Goal: Task Accomplishment & Management: Complete application form

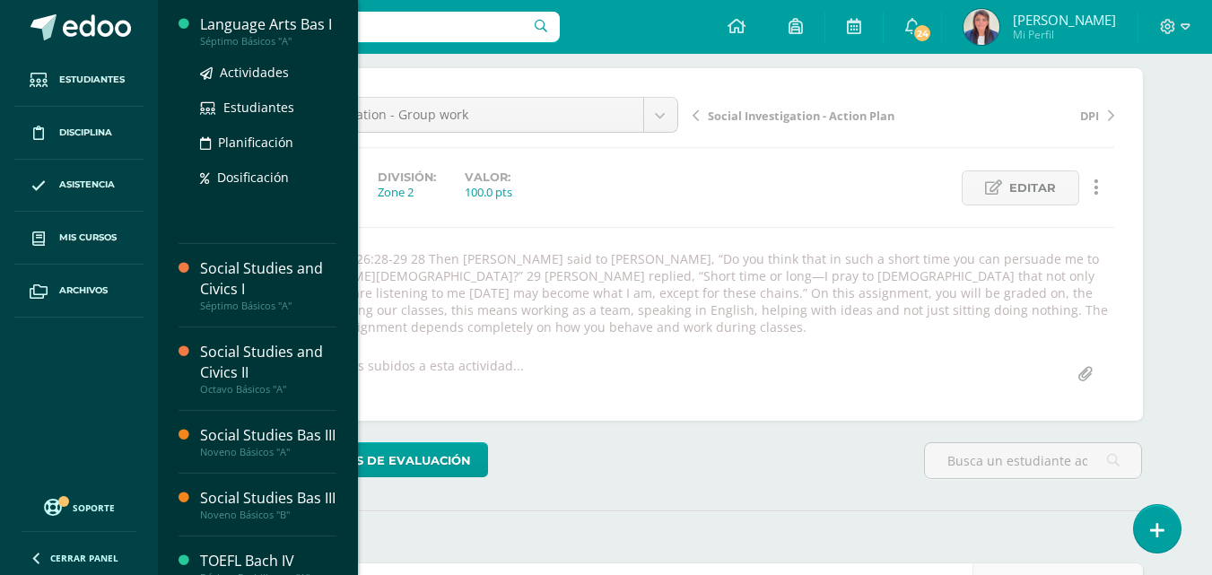
click at [284, 29] on div "Language Arts Bas I" at bounding box center [268, 24] width 136 height 21
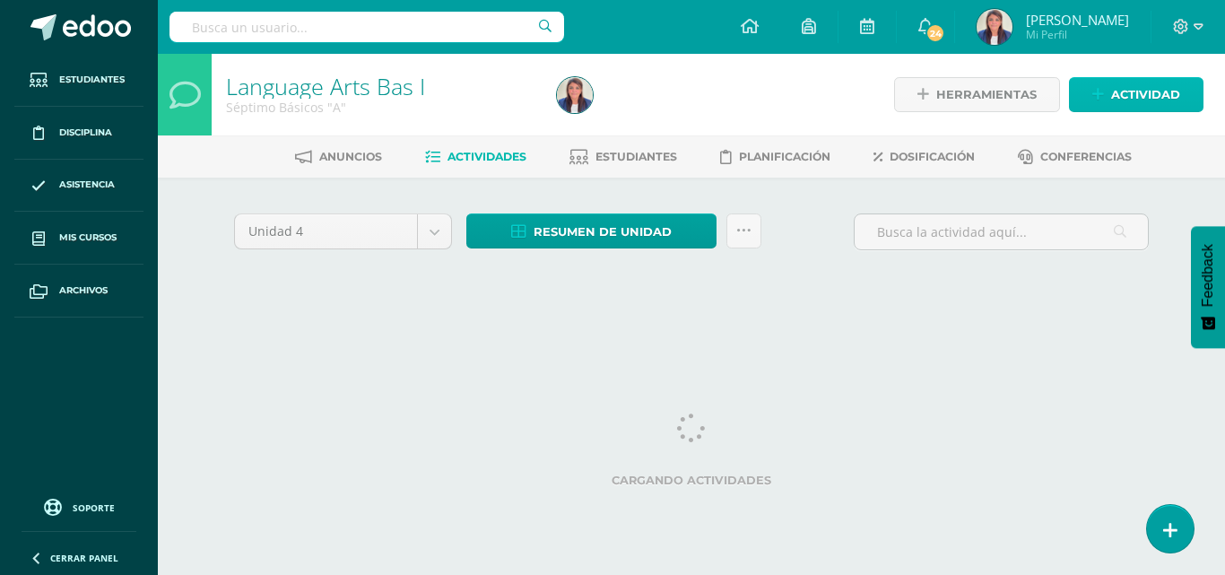
click at [1150, 96] on span "Actividad" at bounding box center [1145, 94] width 69 height 33
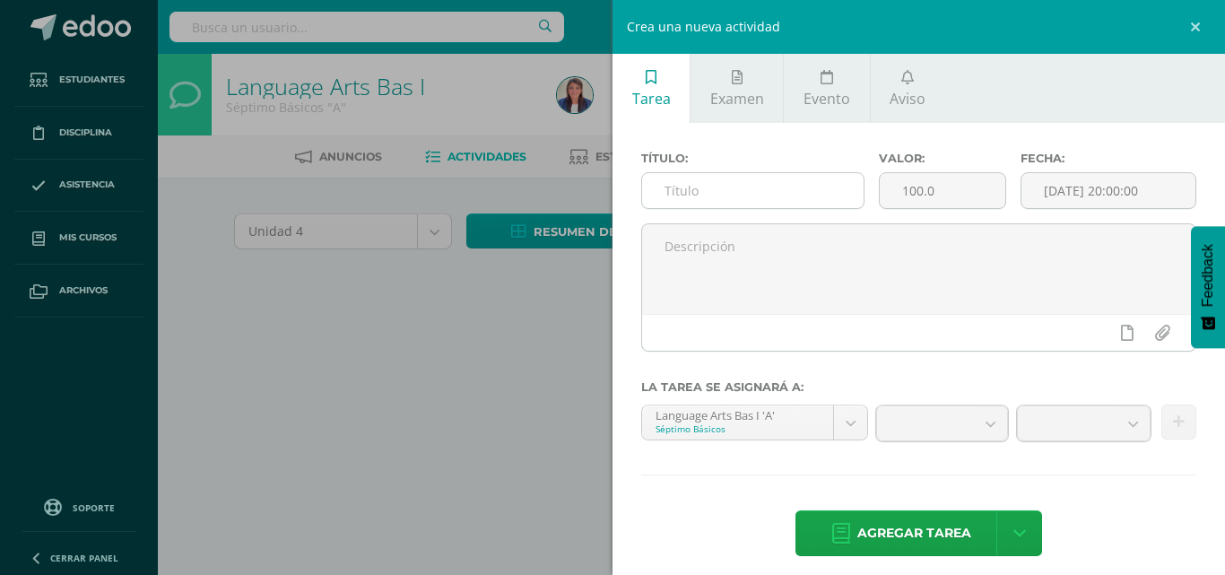
click at [745, 195] on input "text" at bounding box center [753, 190] width 222 height 35
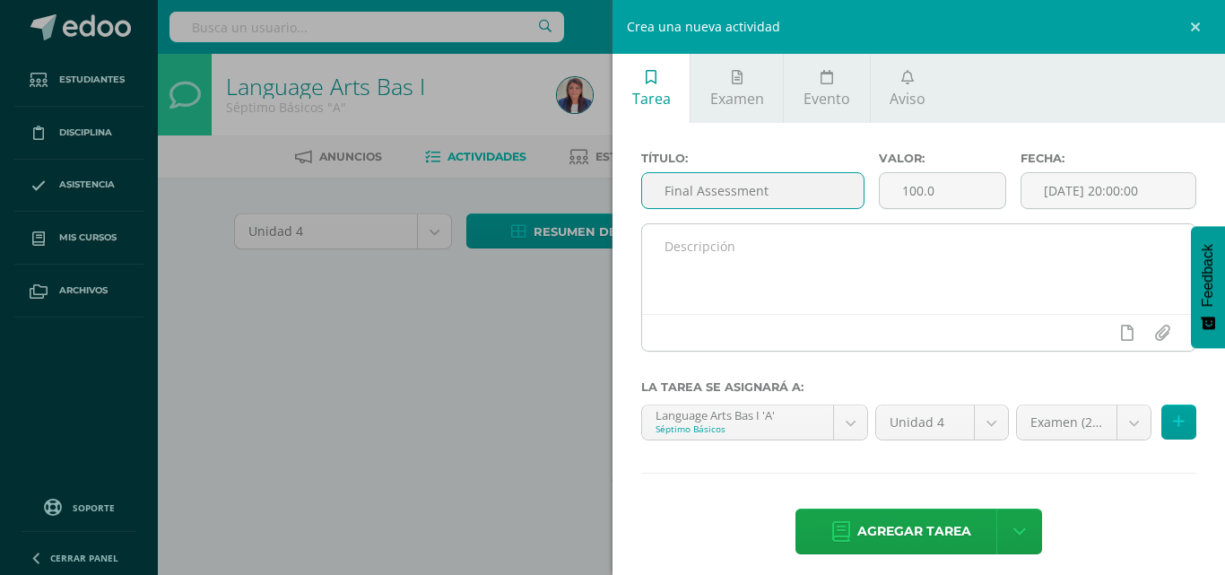
type input "Final Assessment"
click at [834, 262] on textarea at bounding box center [918, 269] width 553 height 90
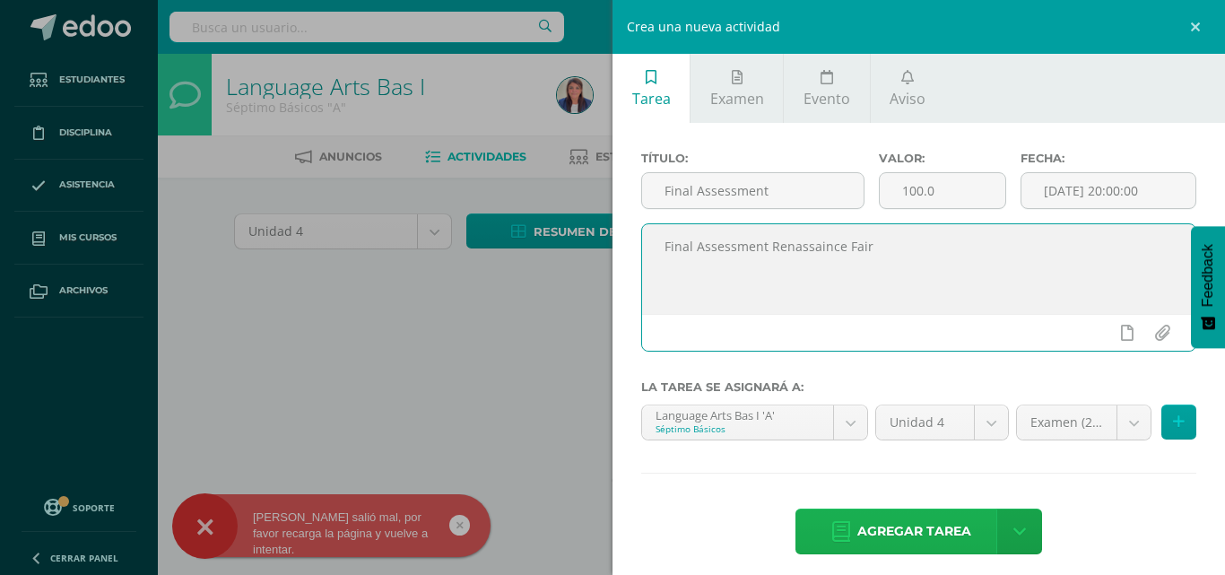
type textarea "Final Assessment Renassaince Fair"
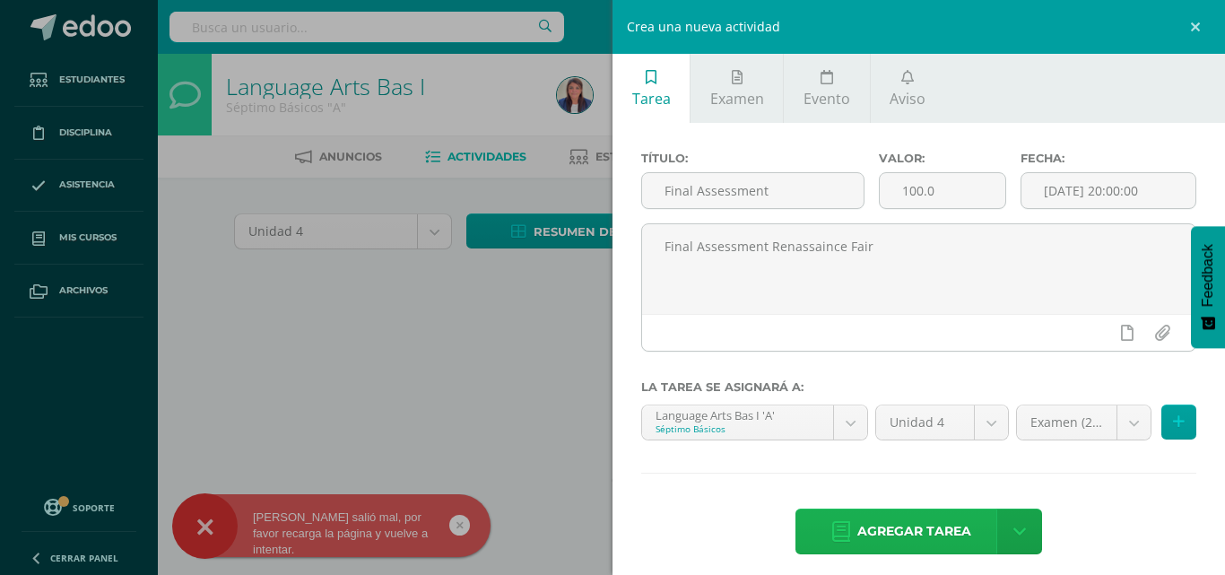
click at [902, 522] on span "Agregar tarea" at bounding box center [915, 532] width 114 height 44
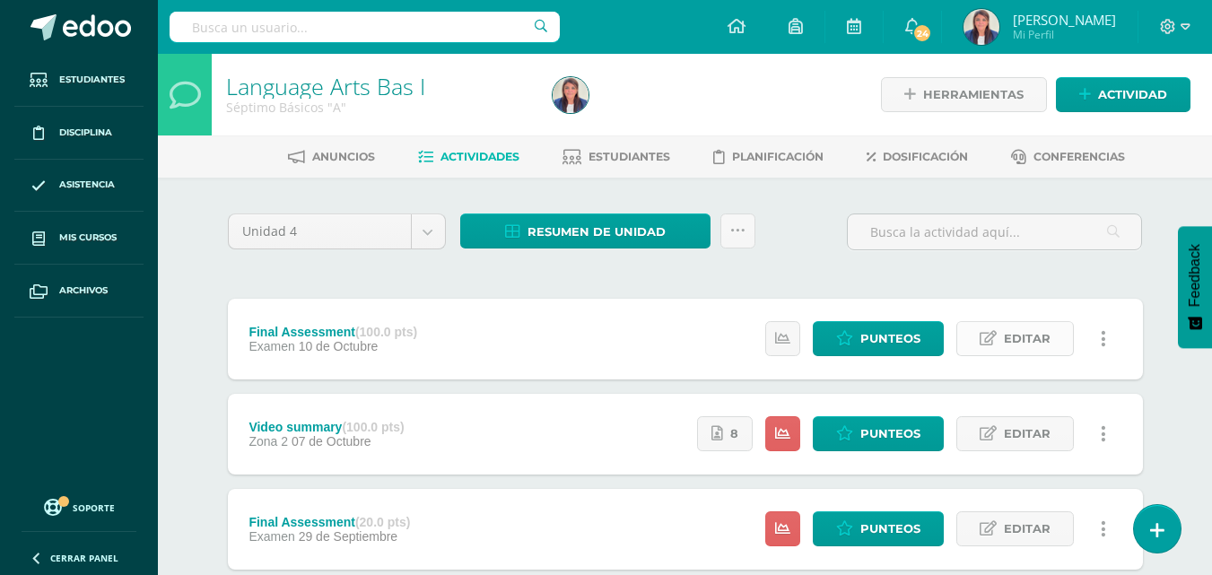
click at [1006, 338] on span "Editar" at bounding box center [1027, 338] width 47 height 33
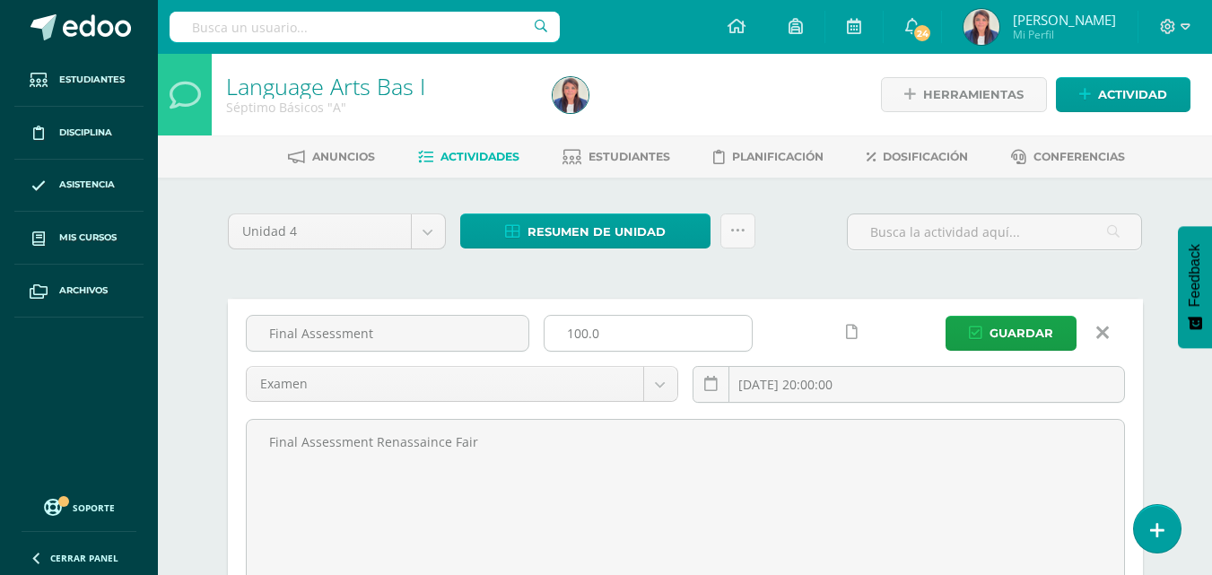
click at [650, 349] on input "100.0" at bounding box center [647, 333] width 207 height 35
type input "1"
type input "20"
click at [979, 323] on button "Guardar" at bounding box center [1010, 333] width 131 height 35
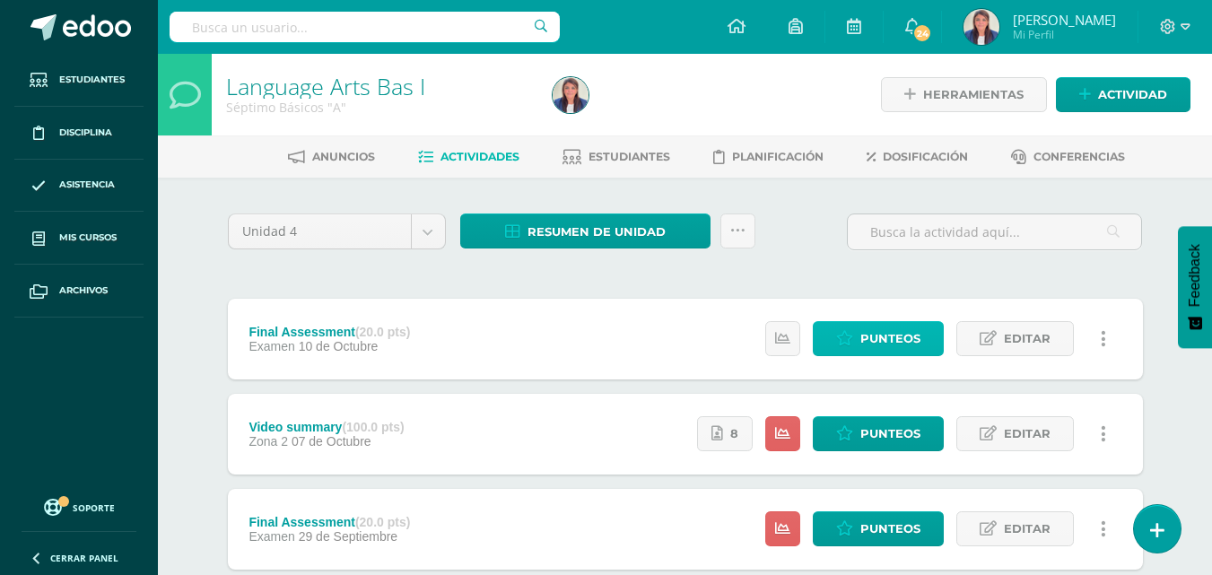
click at [887, 336] on span "Punteos" at bounding box center [890, 338] width 60 height 33
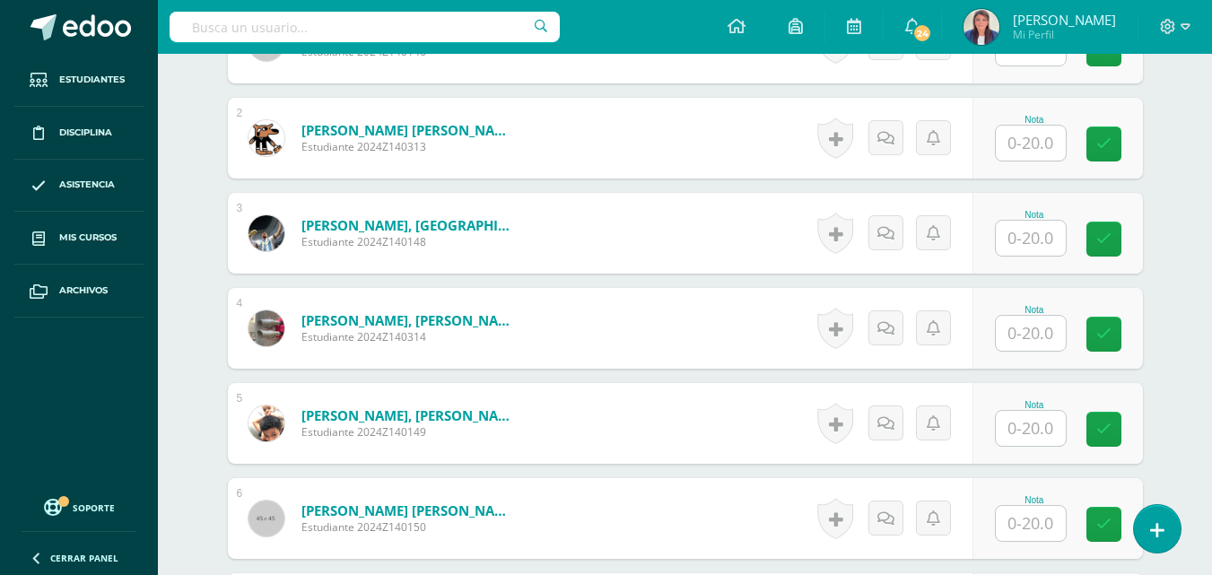
scroll to position [671, 0]
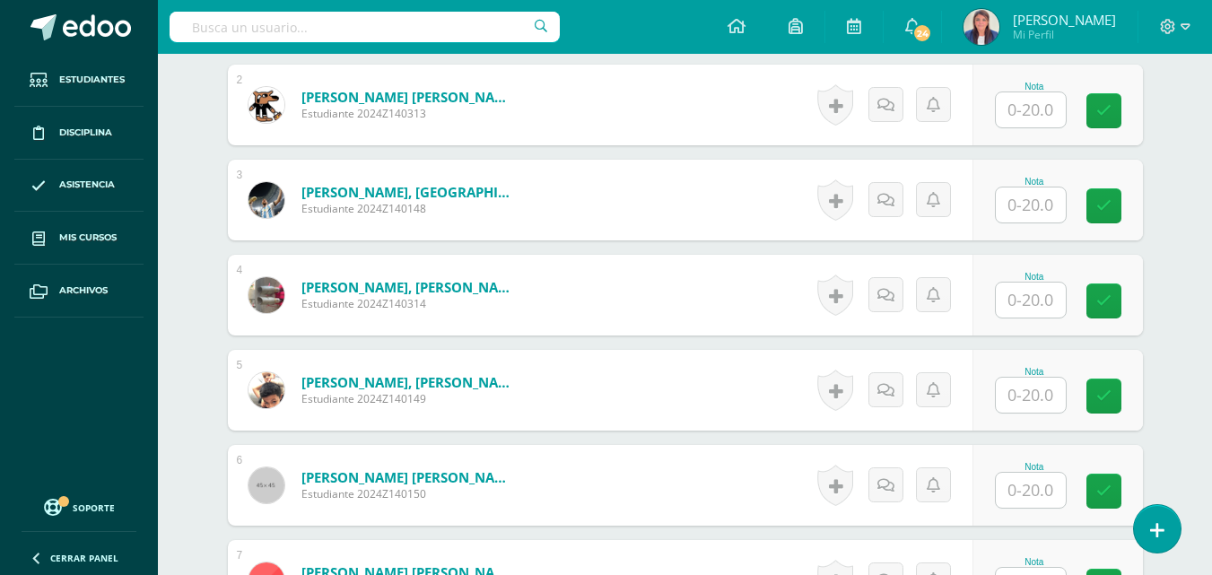
click at [1042, 400] on input "text" at bounding box center [1031, 395] width 70 height 35
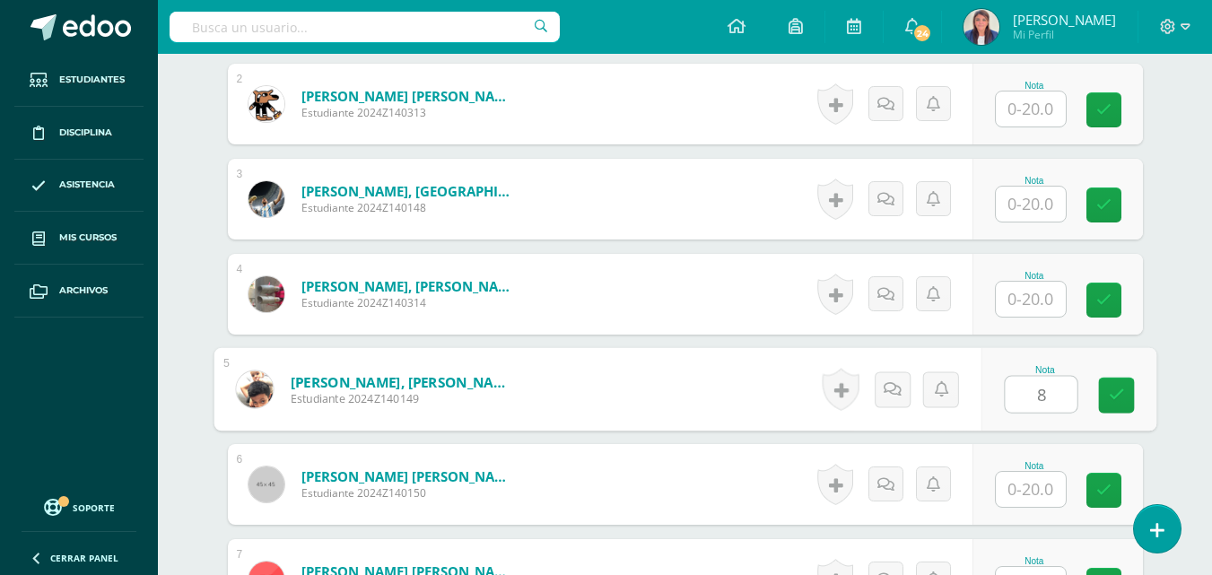
type input "8"
click at [915, 384] on link at bounding box center [911, 389] width 36 height 36
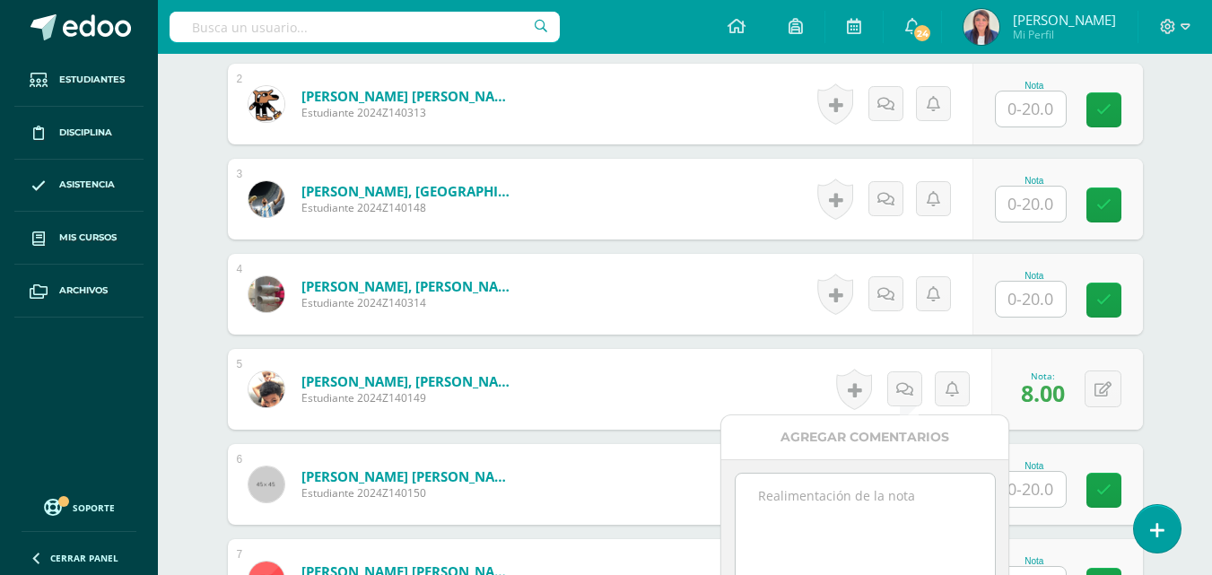
click at [808, 494] on textarea at bounding box center [865, 519] width 259 height 90
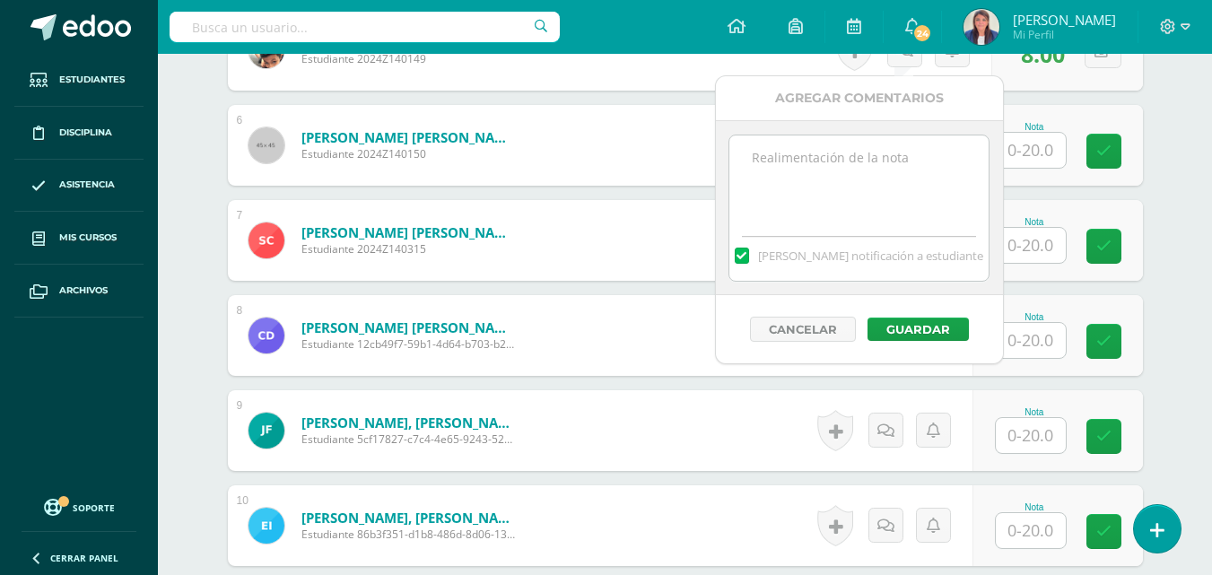
scroll to position [1010, 0]
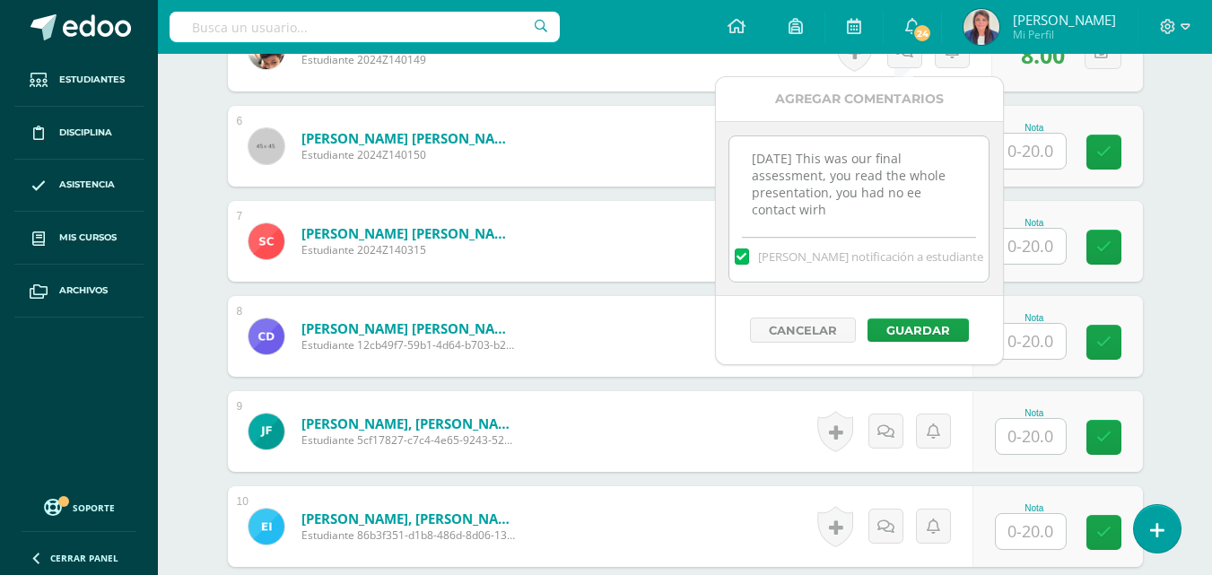
click at [909, 194] on textarea "October 10th This was our final assessment, you read the whole presentation, yo…" at bounding box center [858, 181] width 259 height 90
click at [866, 215] on textarea "October 10th This was our final assessment, you read the whole presentation, yo…" at bounding box center [858, 181] width 259 height 90
click at [893, 202] on textarea "October 10th This was our final assessment, you read the whole presentation, yo…" at bounding box center [858, 181] width 259 height 90
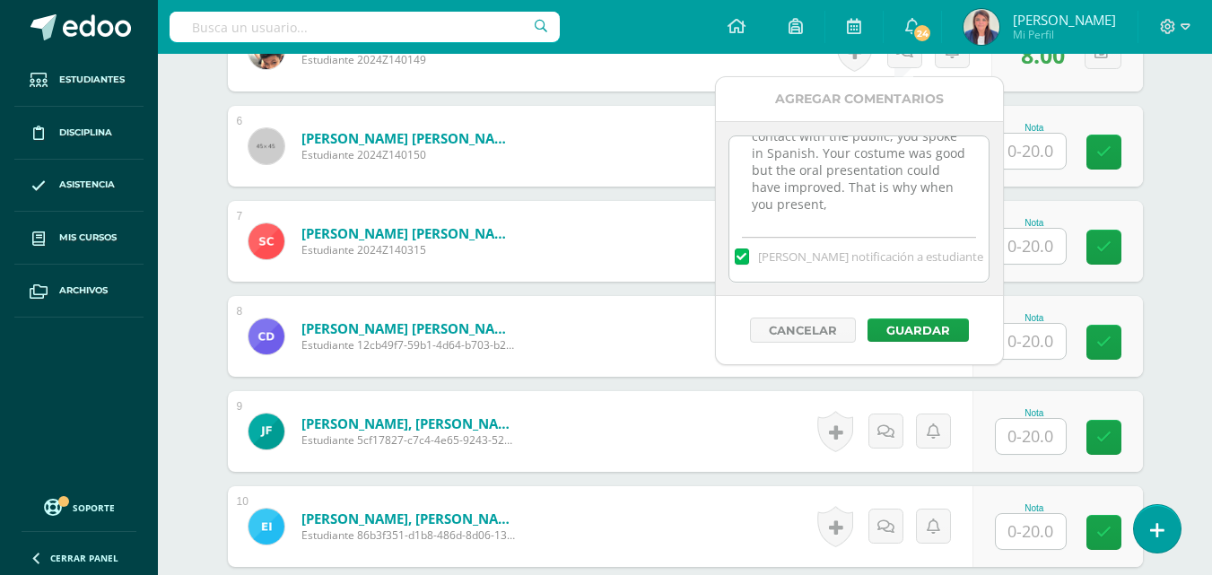
click at [879, 205] on textarea "October 10th This was our final assessment, you read the whole presentation, yo…" at bounding box center [858, 181] width 259 height 90
drag, startPoint x: 857, startPoint y: 215, endPoint x: 692, endPoint y: 111, distance: 195.1
click at [692, 111] on body "Estudiantes Disciplina Asistencia Mis cursos Archivos Soporte Ayuda Reportar un…" at bounding box center [606, 166] width 1212 height 2353
type textarea "[DATE] This was our final assessment, you read the whole presentation, you had …"
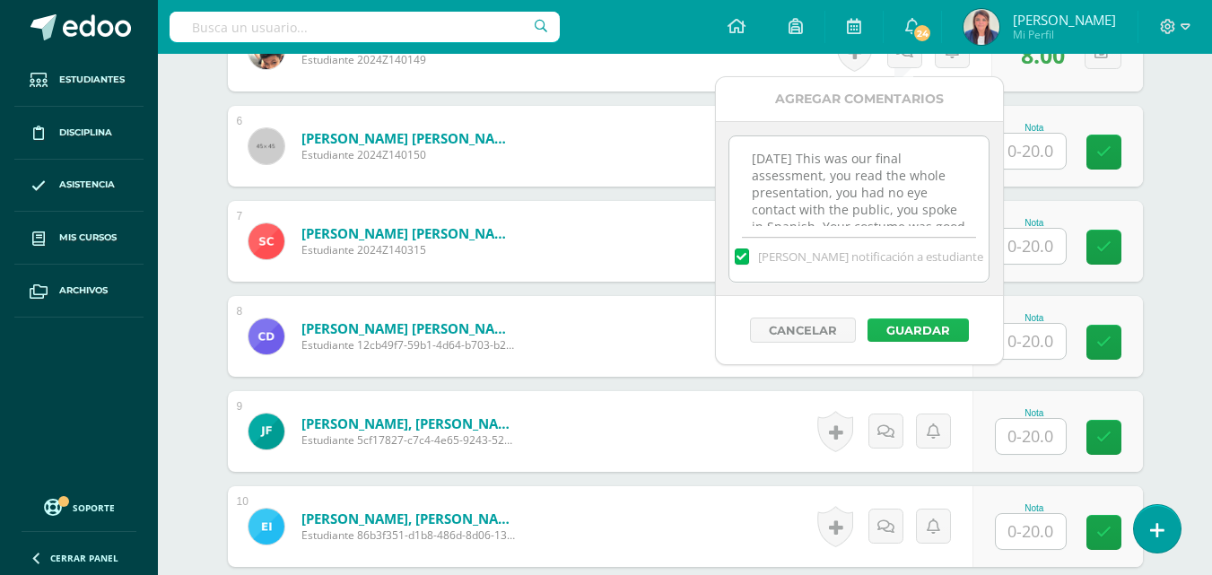
click at [918, 333] on button "Guardar" at bounding box center [917, 329] width 101 height 23
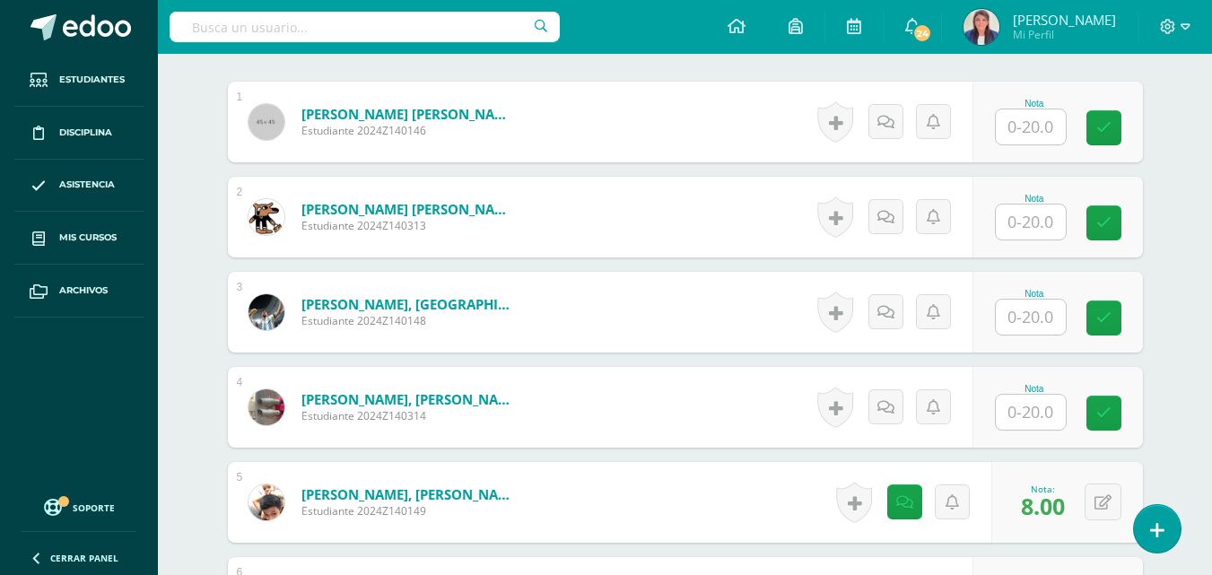
scroll to position [597, 0]
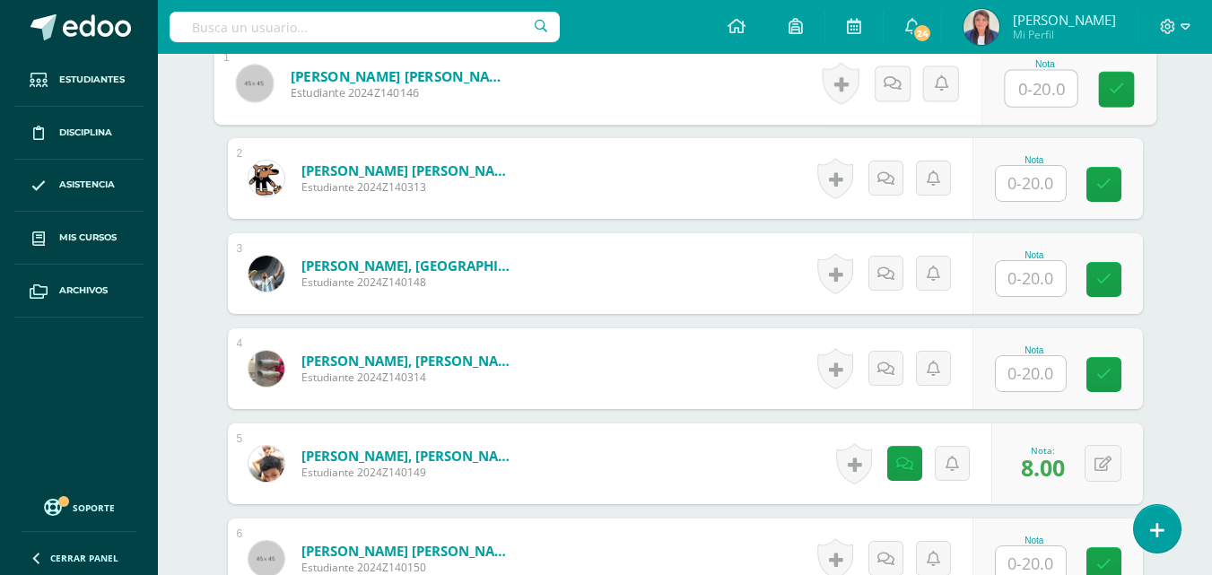
click at [1015, 89] on input "text" at bounding box center [1041, 89] width 72 height 36
type input "8"
click at [908, 89] on icon at bounding box center [911, 82] width 18 height 15
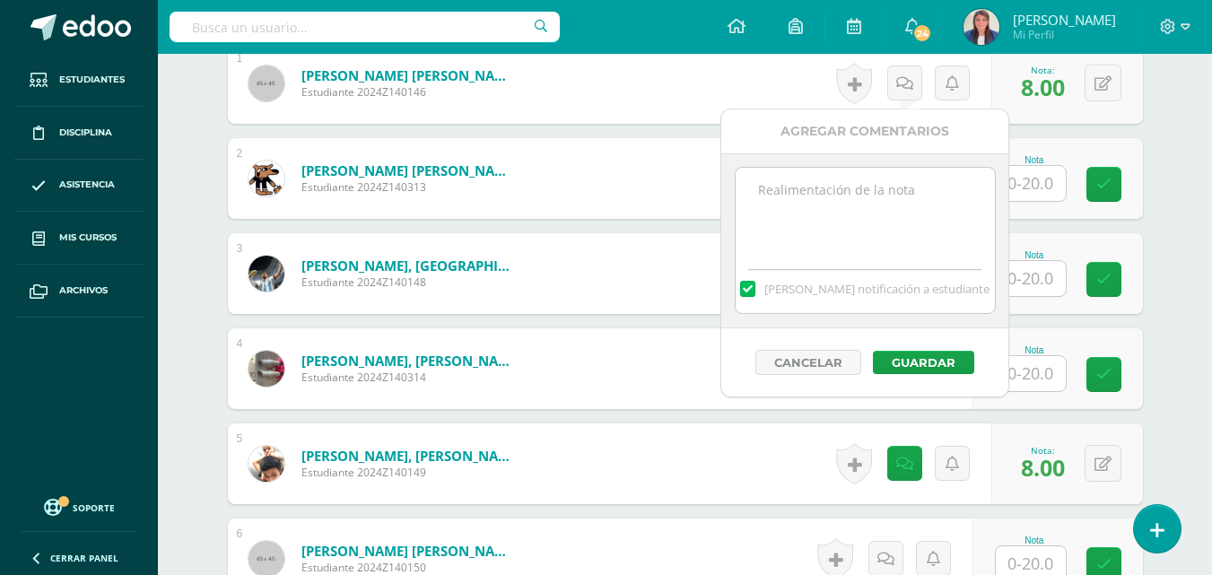
click at [867, 237] on textarea at bounding box center [865, 213] width 259 height 90
paste textarea "[DATE] This was our final assessment, you read the whole presentation, you had …"
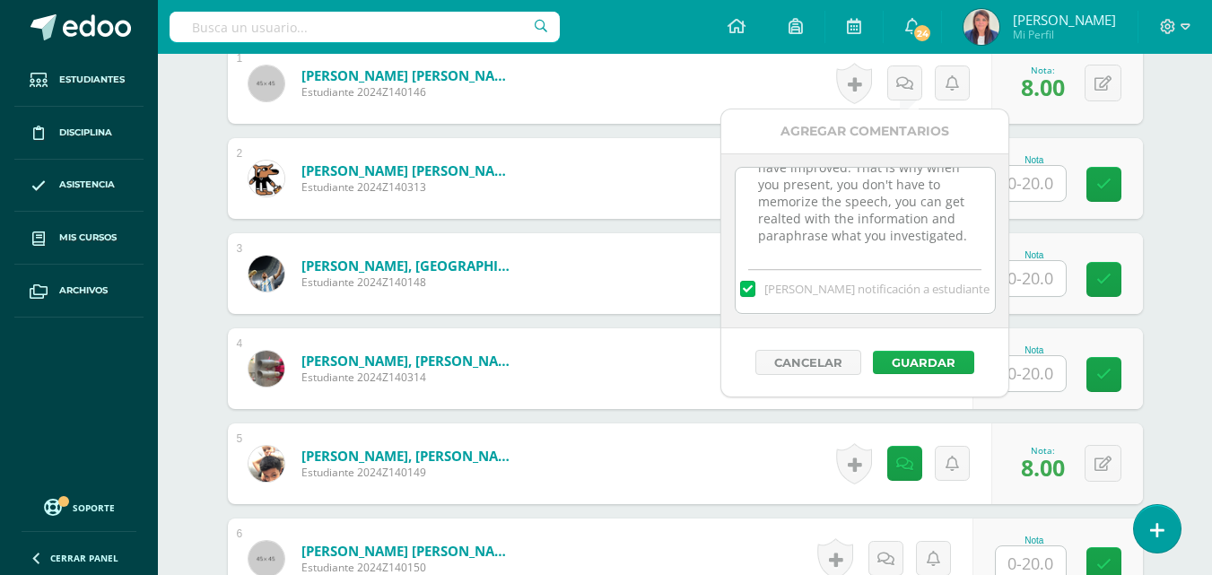
type textarea "[DATE] This was our final assessment, you read the whole presentation, you had …"
click at [913, 362] on button "Guardar" at bounding box center [923, 362] width 101 height 23
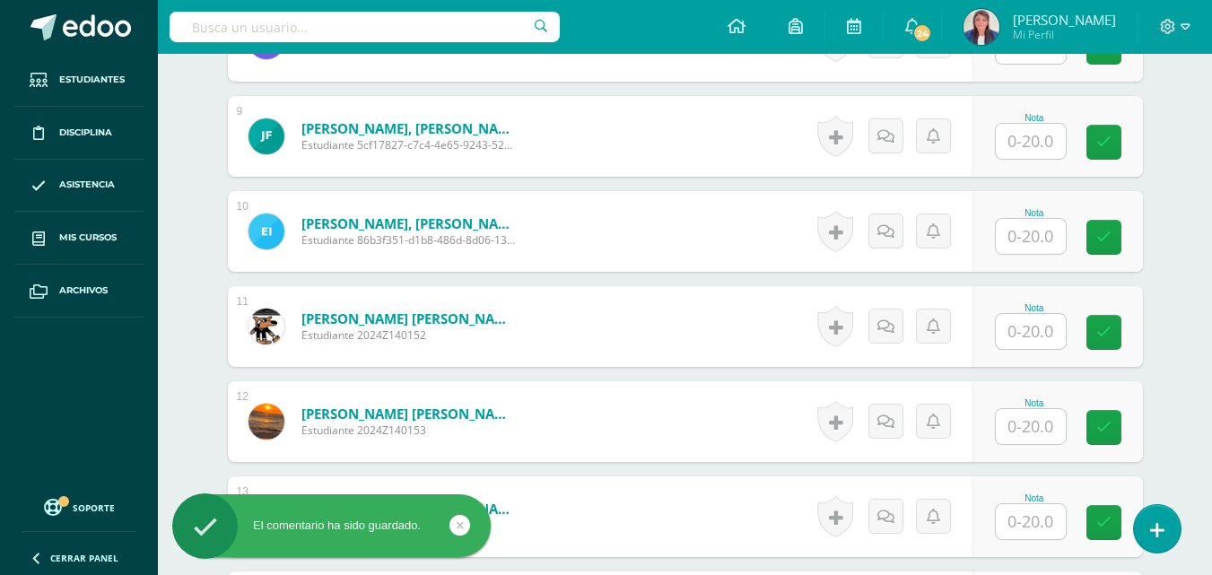
scroll to position [1304, 0]
click at [1047, 233] on input "text" at bounding box center [1031, 237] width 70 height 35
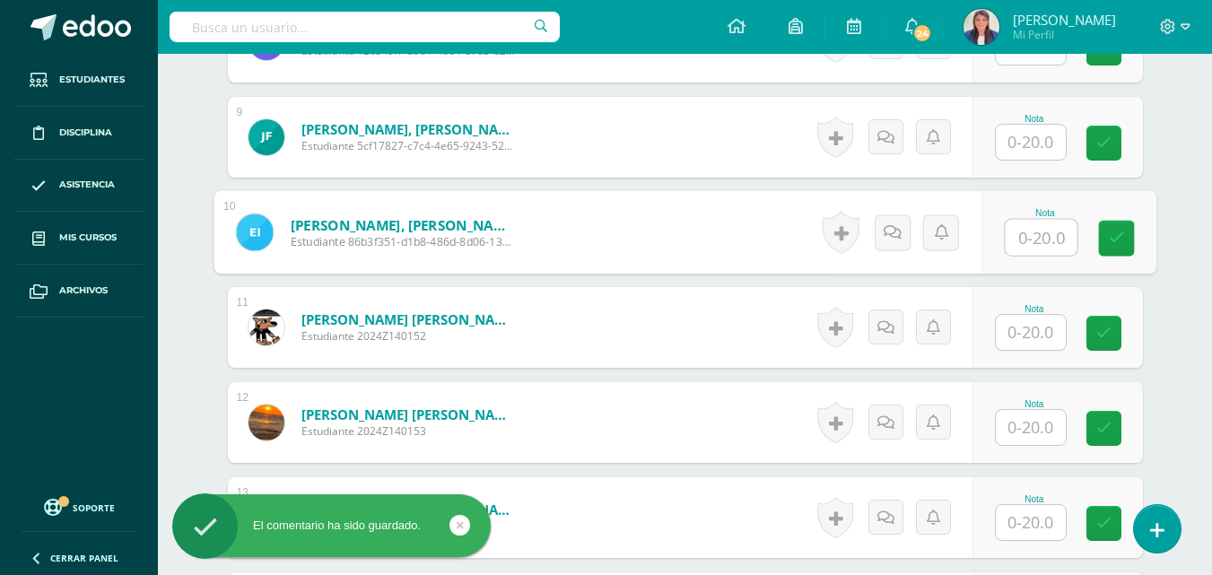
type input "9"
type input "8"
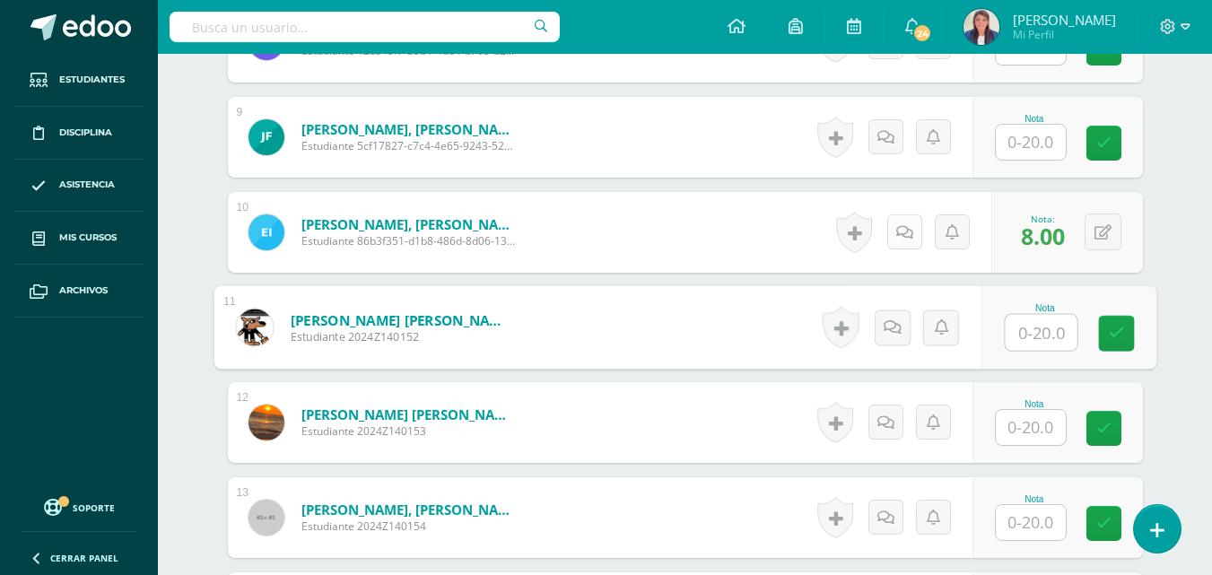
click at [902, 237] on icon at bounding box center [904, 232] width 17 height 15
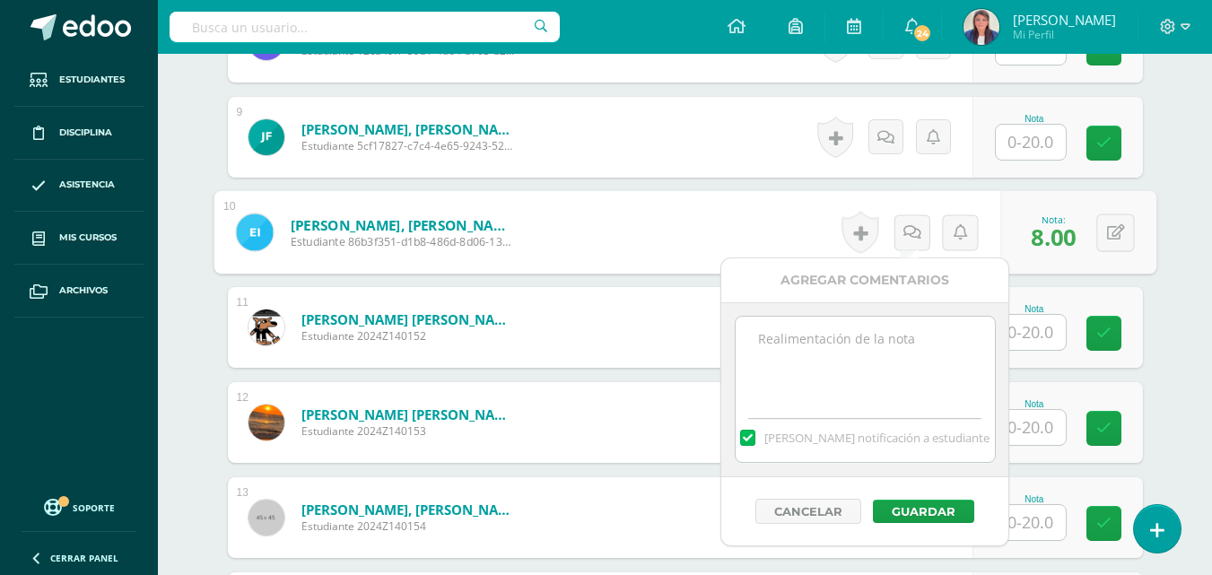
click at [827, 381] on textarea at bounding box center [865, 362] width 259 height 90
paste textarea "[DATE] This was our final assessment, you read the whole presentation, you had …"
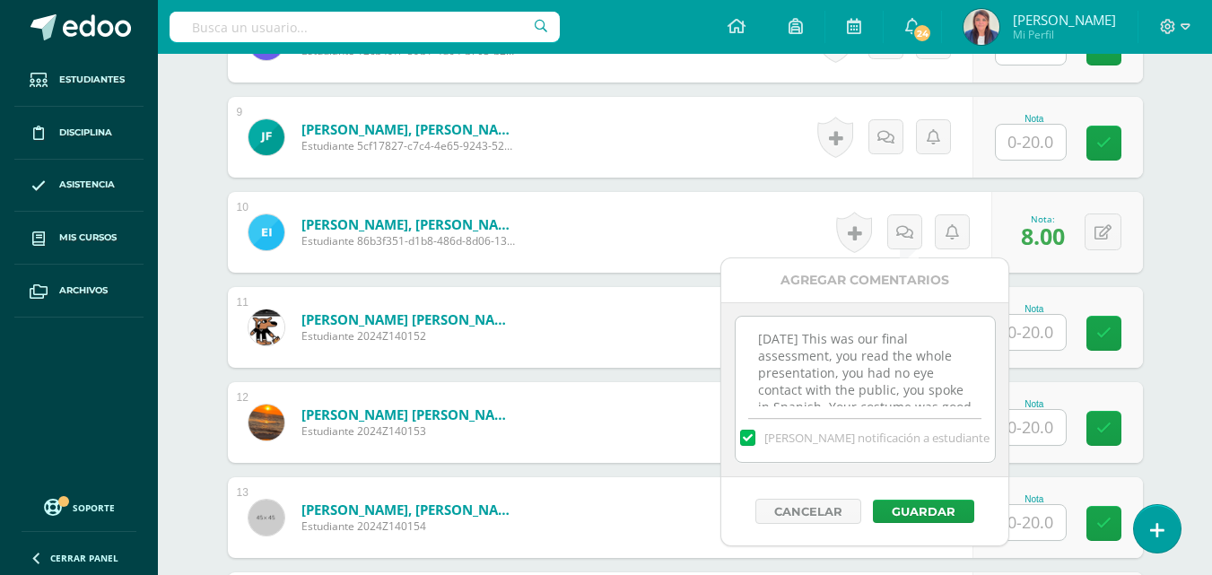
scroll to position [129, 0]
type textarea "[DATE] This was our final assessment, you read the whole presentation, you had …"
click at [912, 507] on button "Guardar" at bounding box center [923, 511] width 101 height 23
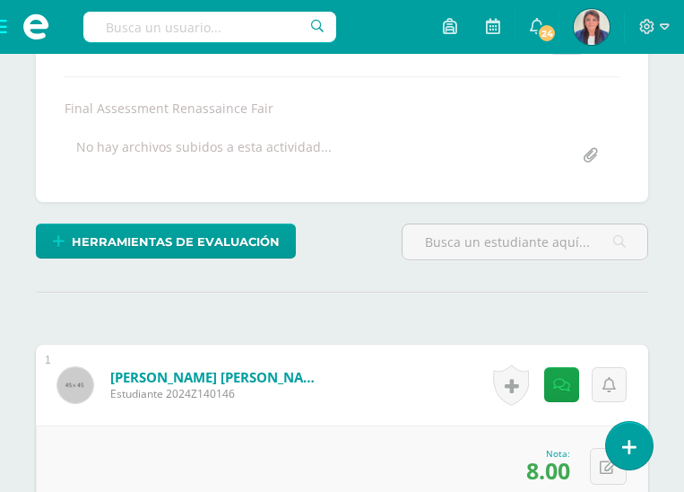
scroll to position [420, 0]
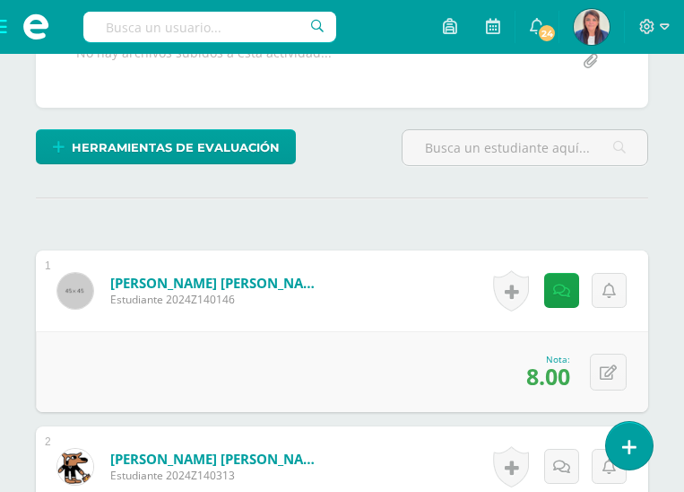
click at [589, 79] on input "file" at bounding box center [590, 61] width 35 height 35
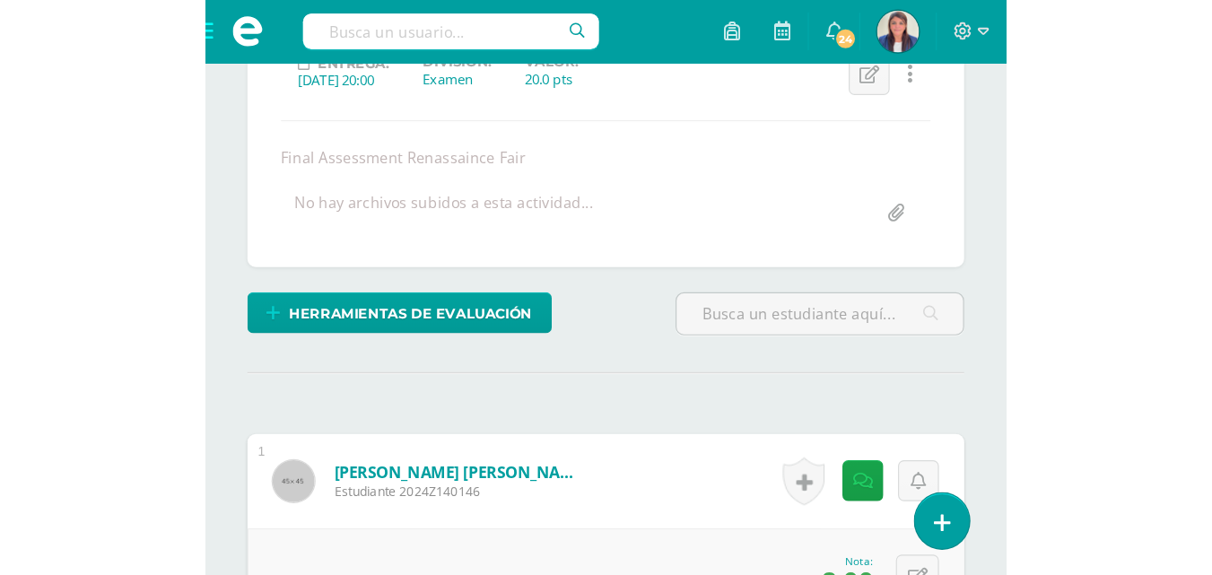
scroll to position [269, 0]
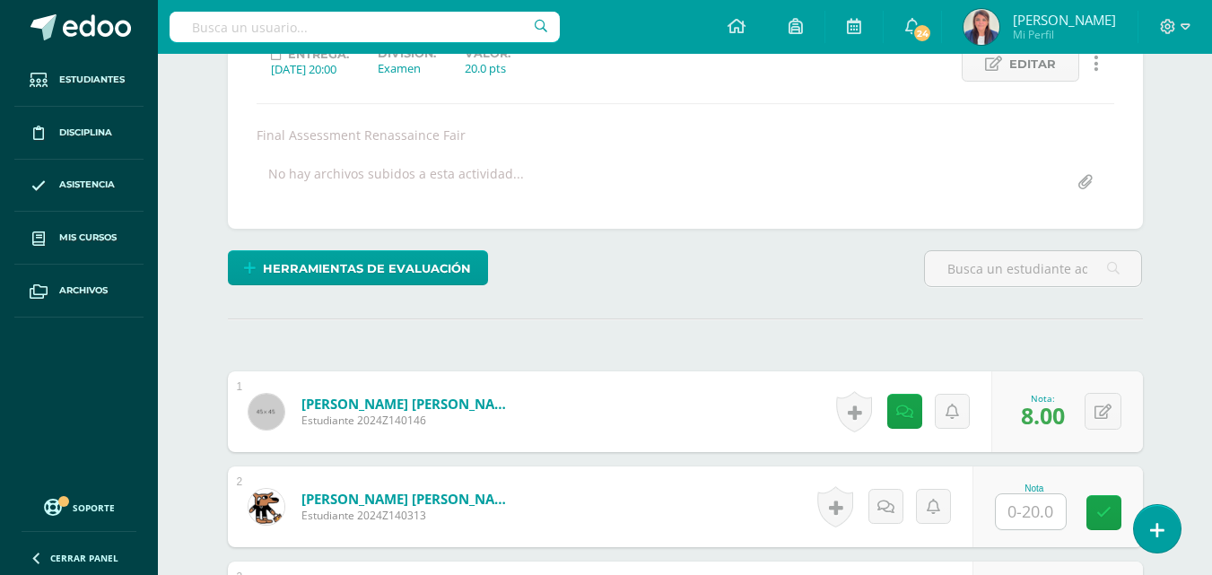
click at [1083, 179] on input "file" at bounding box center [1084, 182] width 35 height 35
type input "C:\fakepath\The Renaissance Period - Final Assessment 7th grade.pdf"
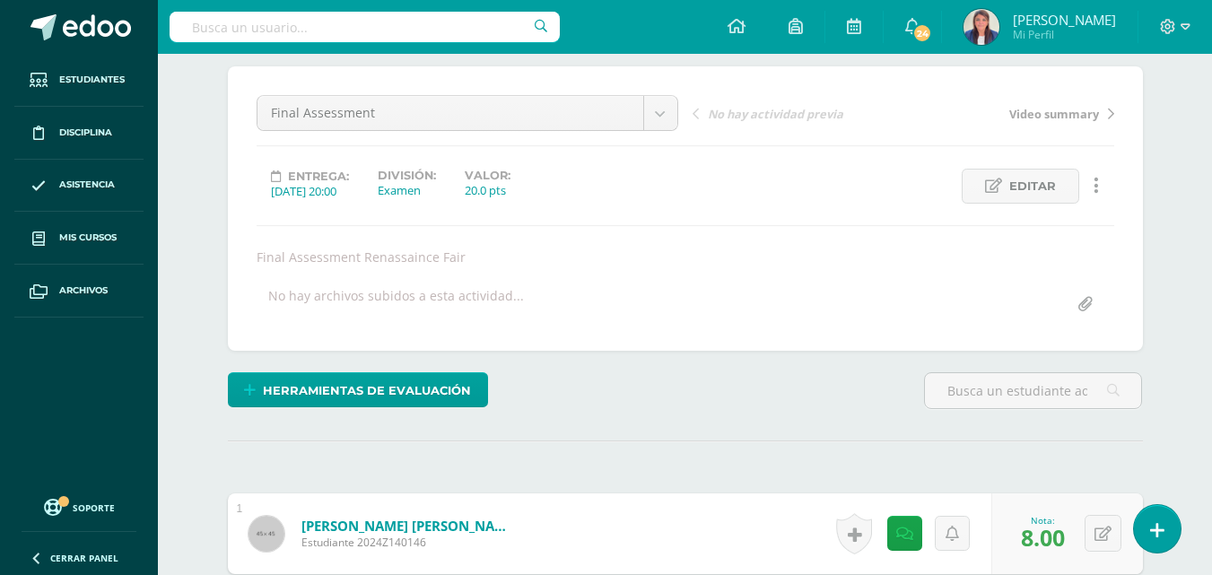
scroll to position [148, 0]
click at [1020, 184] on span "Editar" at bounding box center [1032, 185] width 47 height 33
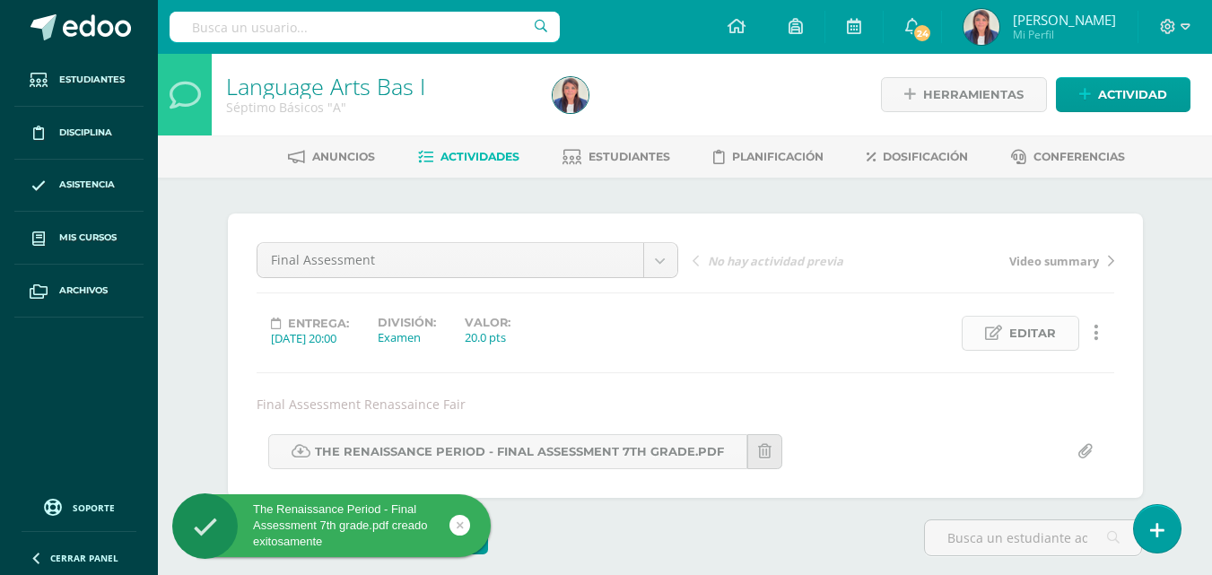
click at [1037, 333] on span "Editar" at bounding box center [1032, 333] width 47 height 33
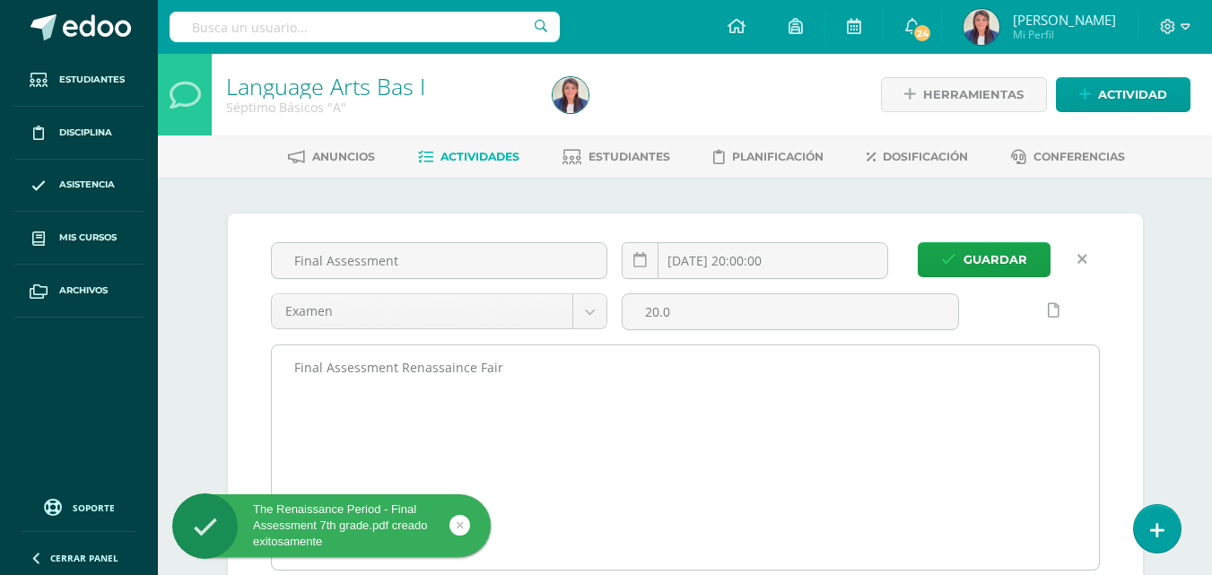
click at [645, 366] on textarea "Final Assessment Renassaince Fair" at bounding box center [685, 457] width 827 height 224
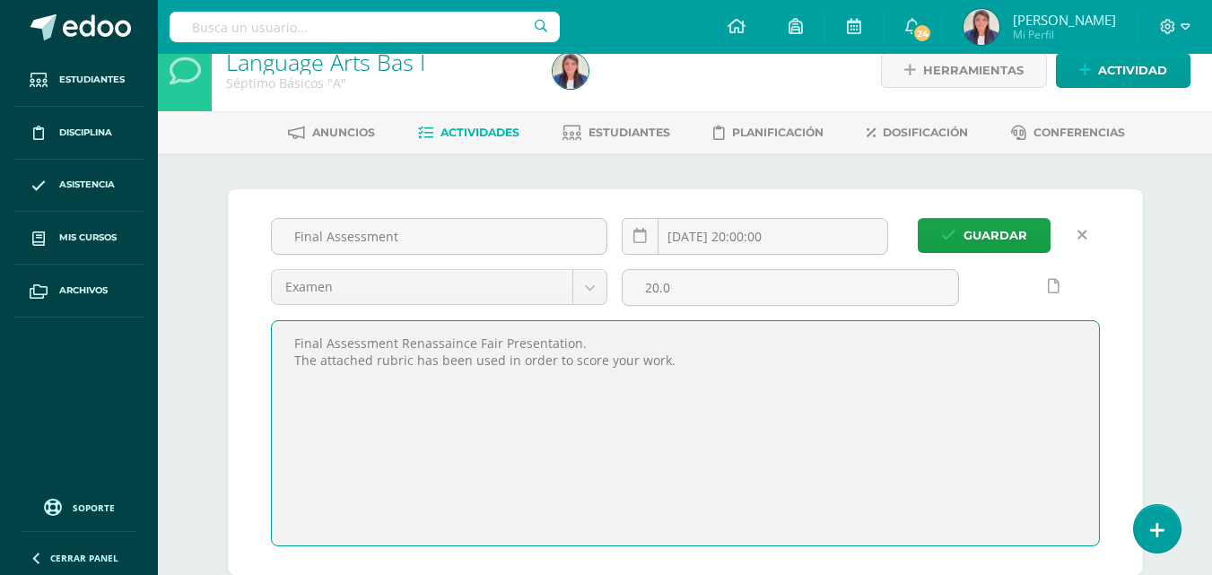
scroll to position [21, 0]
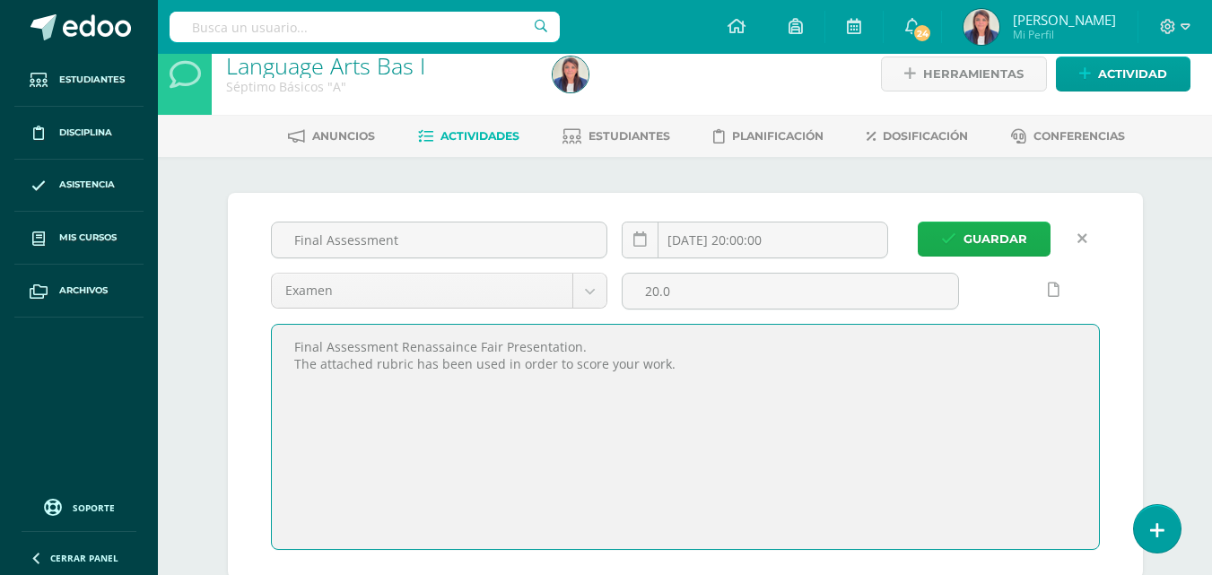
type textarea "Final Assessment Renassaince Fair Presentation. The attached rubric has been us…"
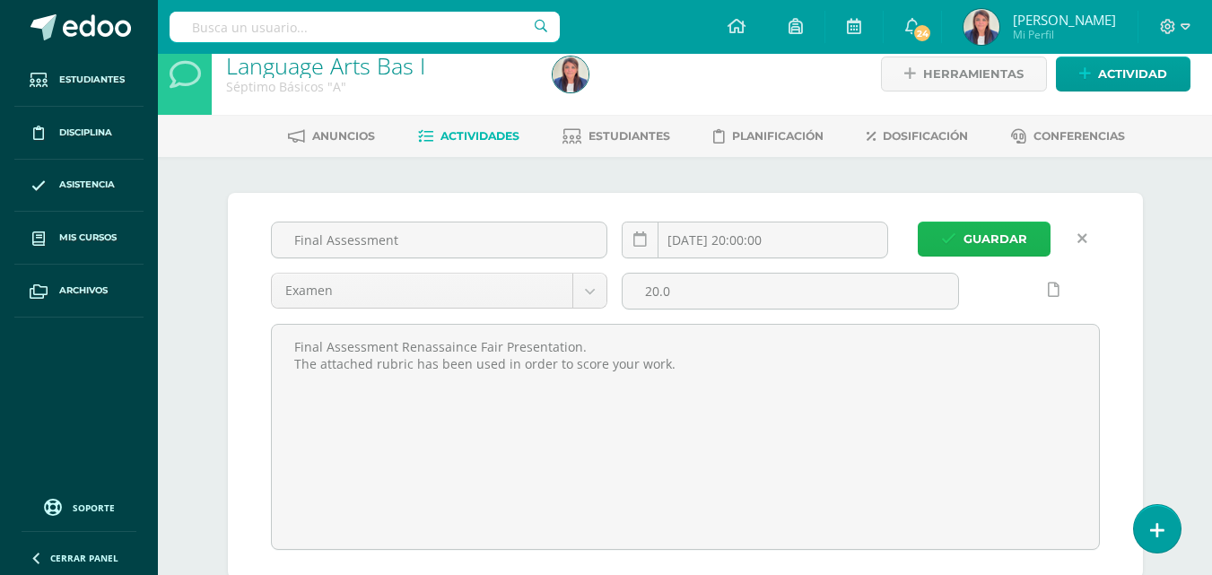
click at [967, 230] on span "Guardar" at bounding box center [995, 238] width 64 height 33
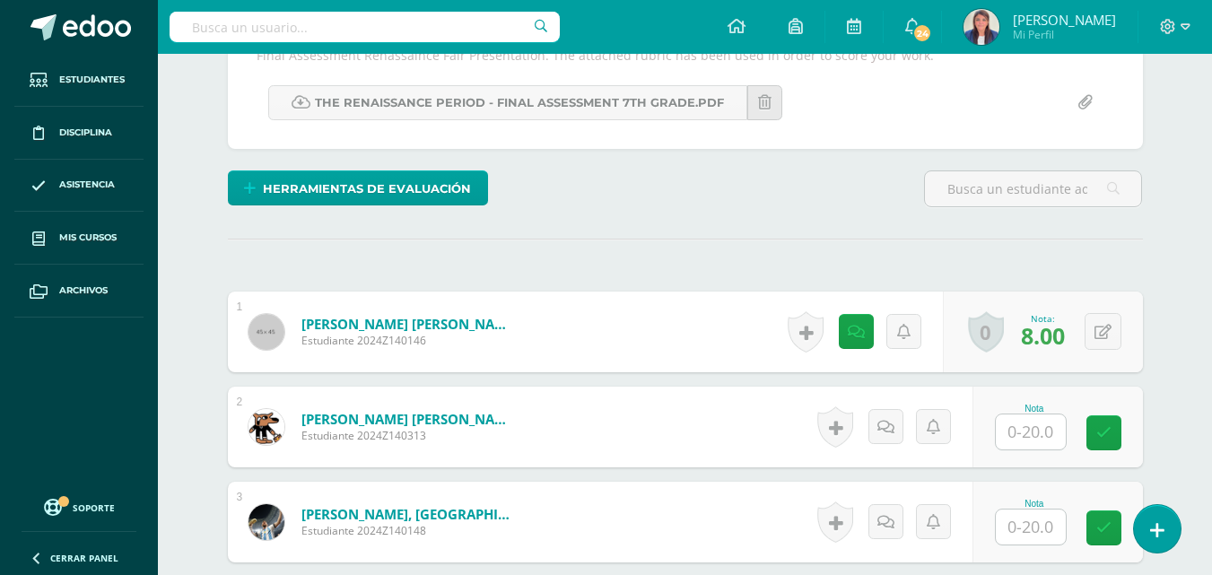
scroll to position [465, 0]
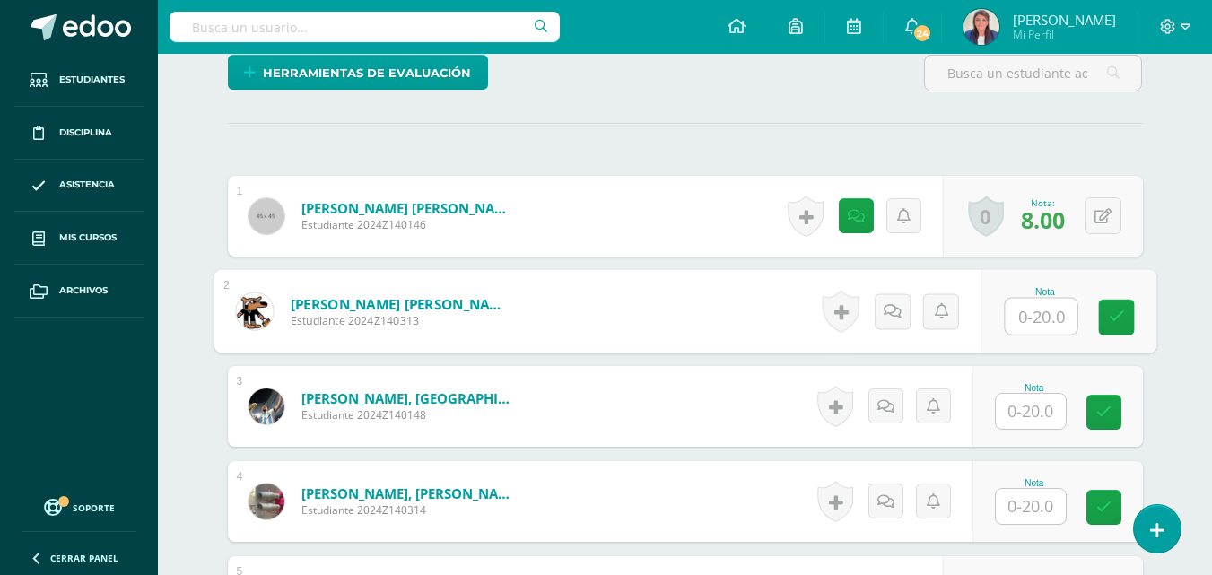
click at [1028, 315] on input "text" at bounding box center [1041, 317] width 72 height 36
type input "18"
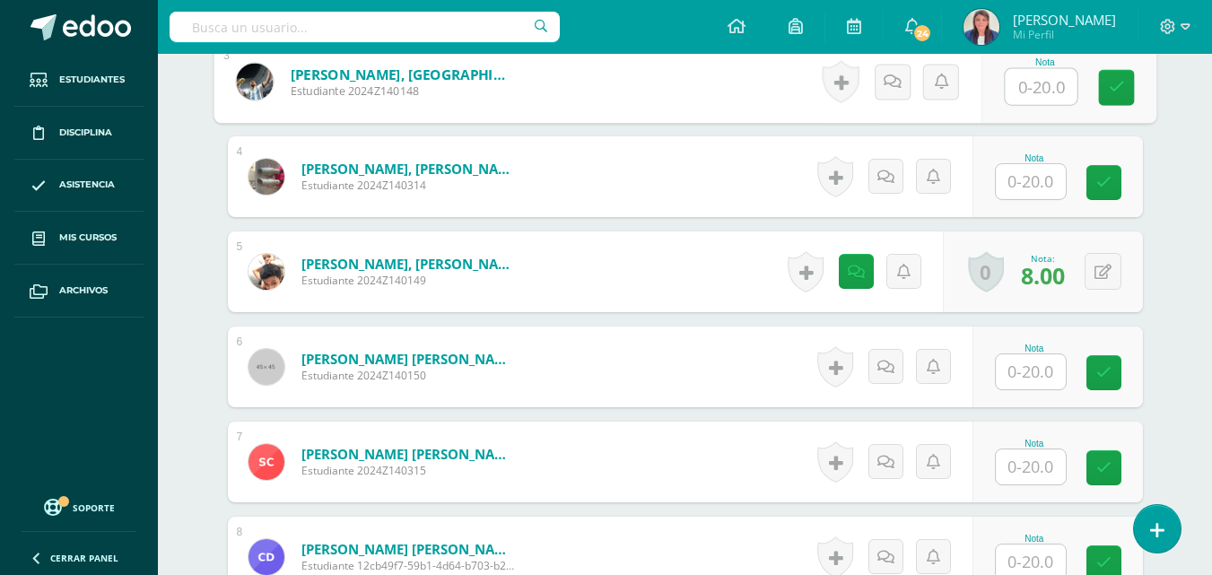
scroll to position [778, 0]
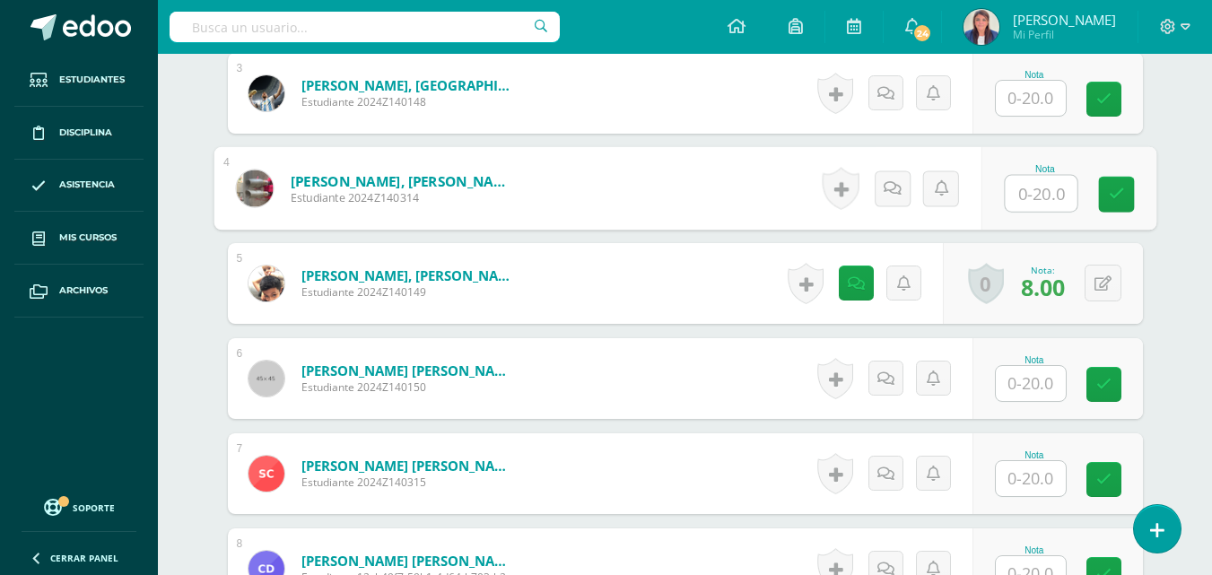
click at [1037, 198] on input "text" at bounding box center [1041, 194] width 72 height 36
type input "18"
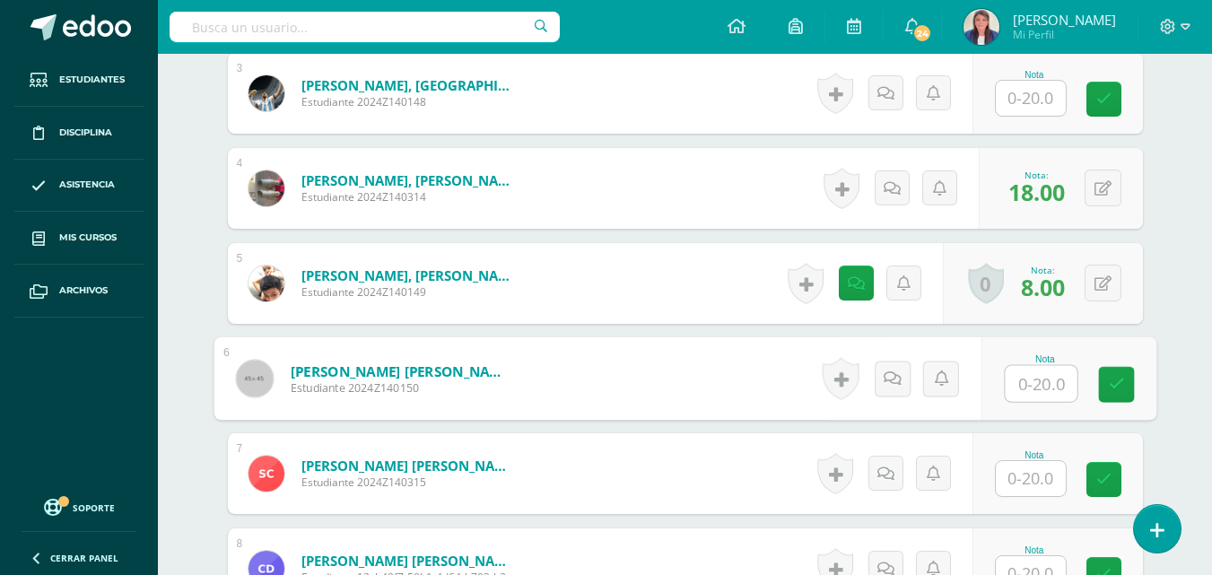
click at [1032, 383] on input "text" at bounding box center [1041, 384] width 72 height 36
type input "12"
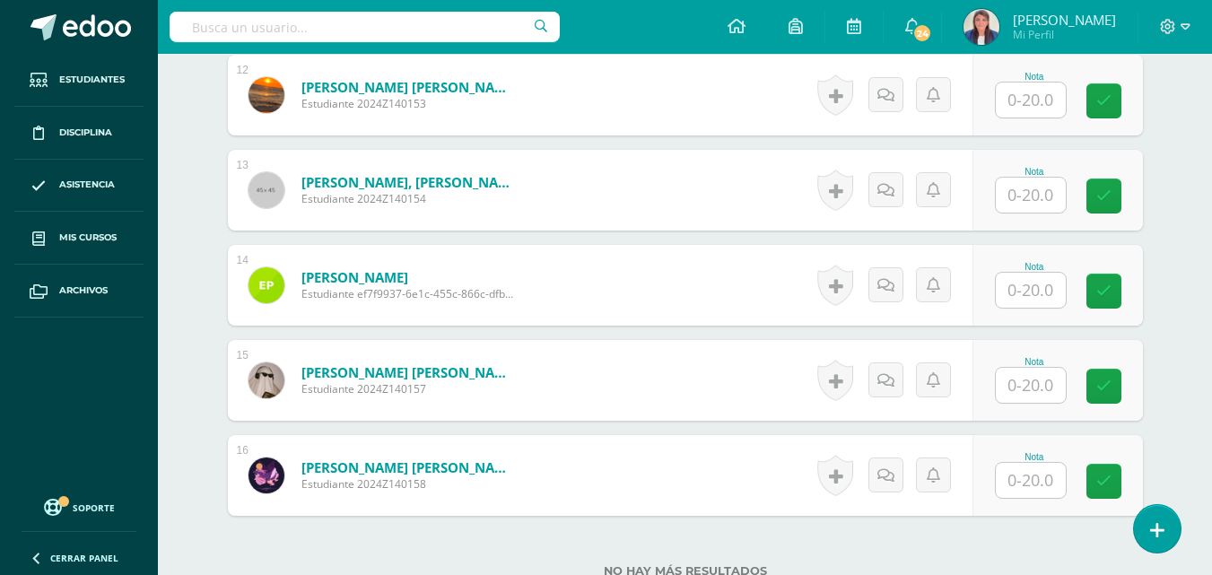
scroll to position [1633, 0]
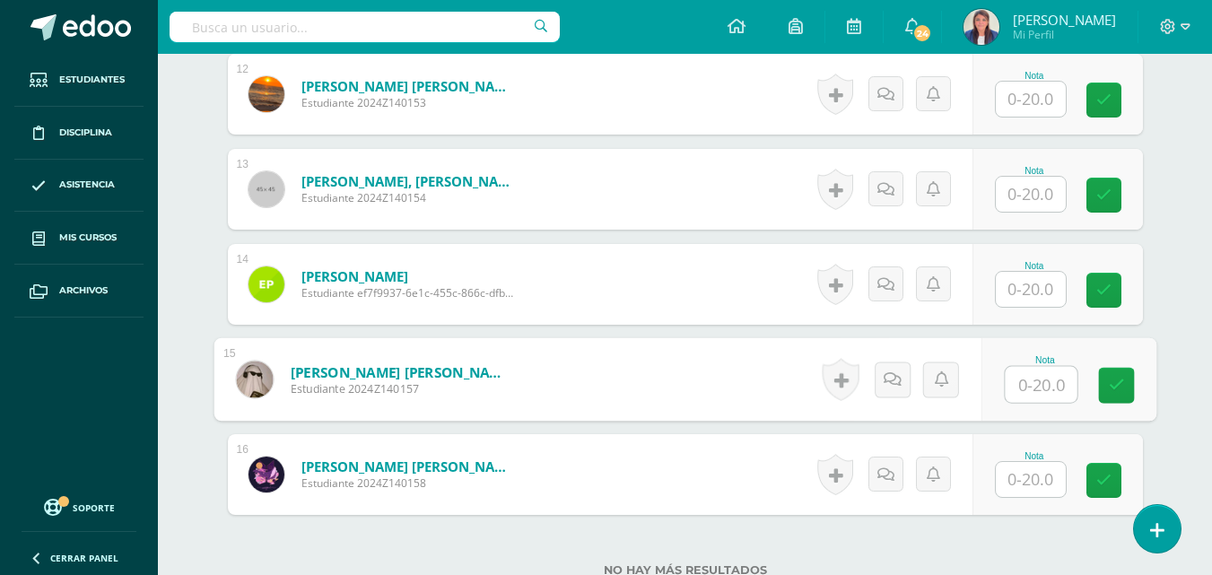
click at [1029, 391] on input "text" at bounding box center [1041, 385] width 72 height 36
type input "18"
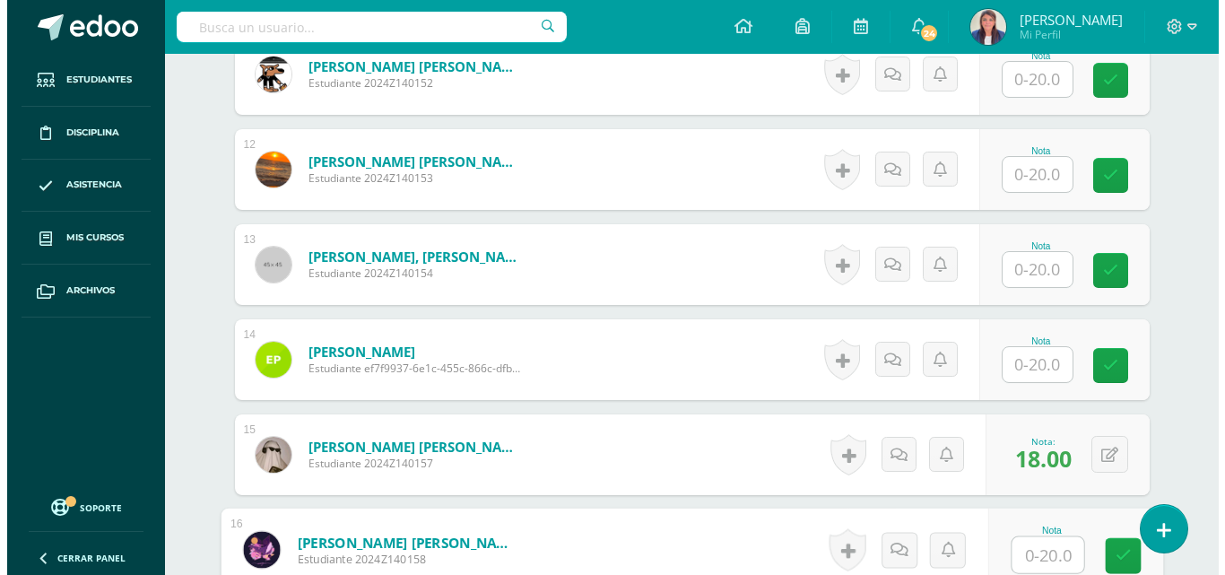
scroll to position [1559, 0]
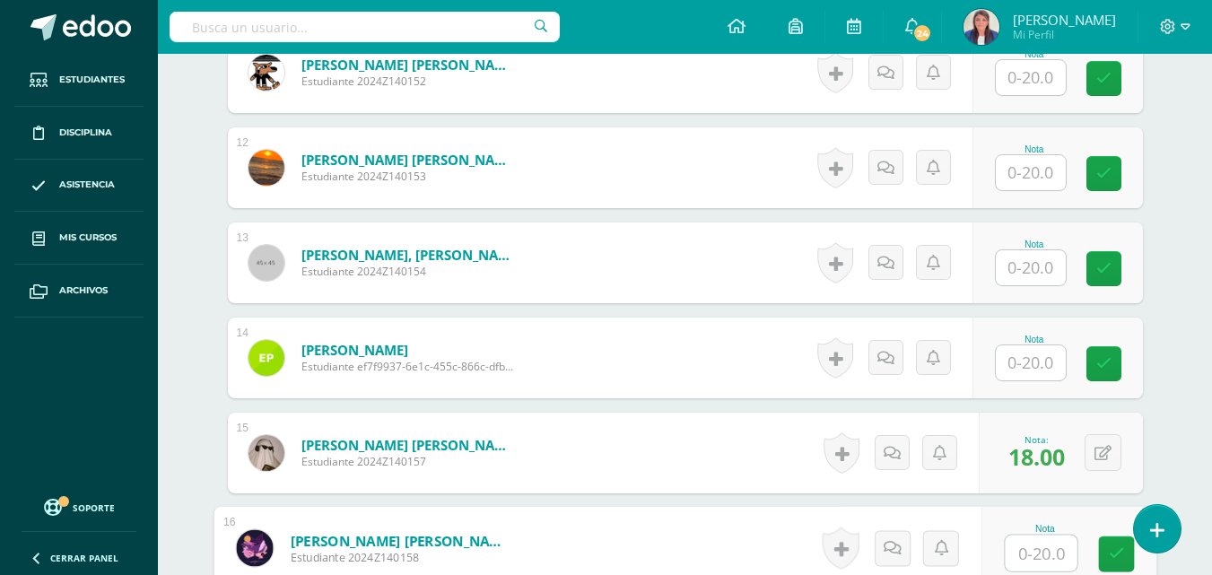
click at [1041, 177] on input "text" at bounding box center [1031, 172] width 70 height 35
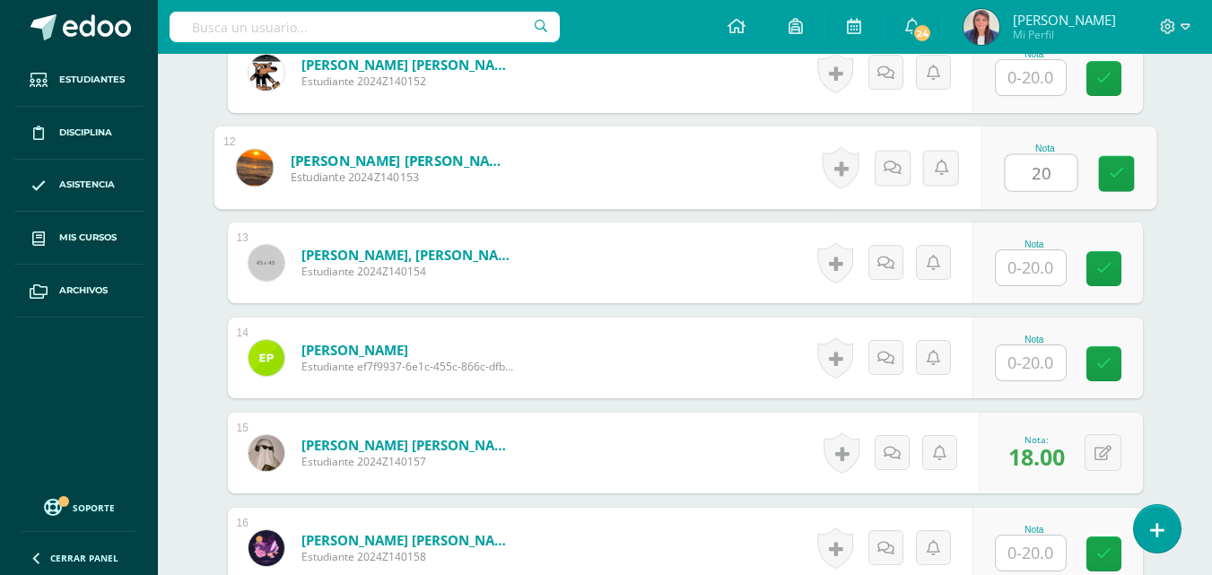
type input "20"
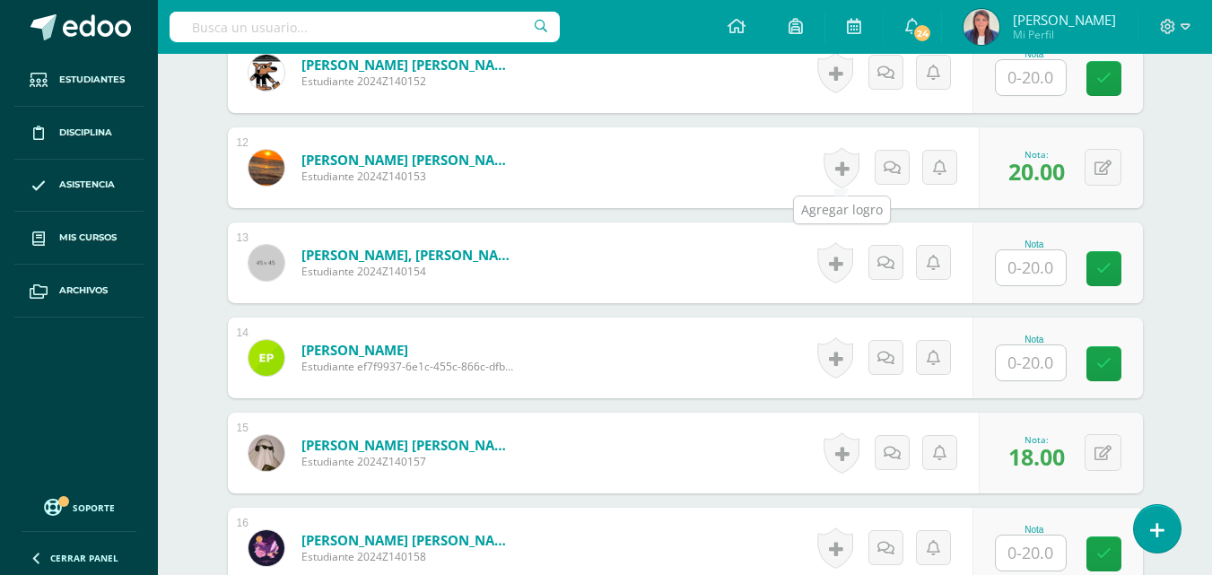
click at [831, 166] on link at bounding box center [841, 167] width 36 height 41
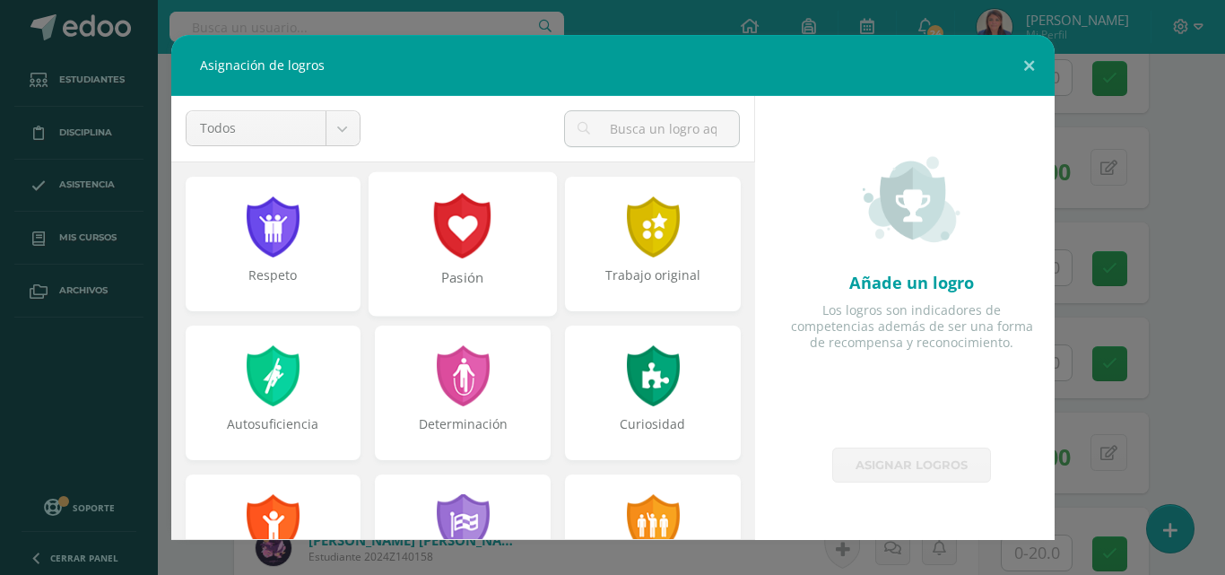
click at [479, 240] on div at bounding box center [463, 225] width 62 height 65
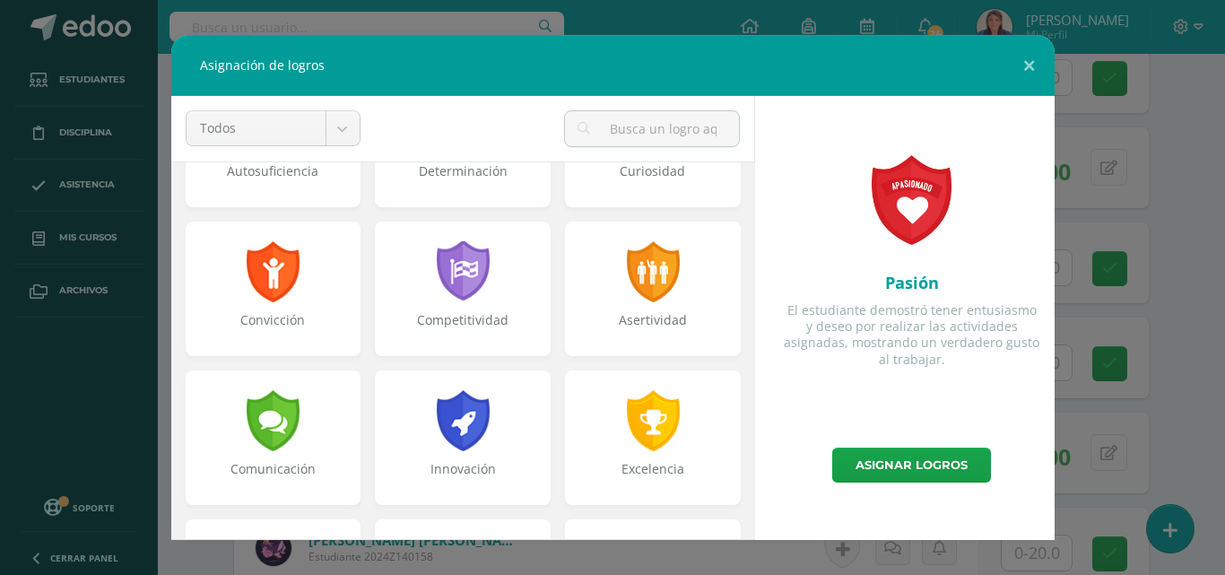
scroll to position [256, 0]
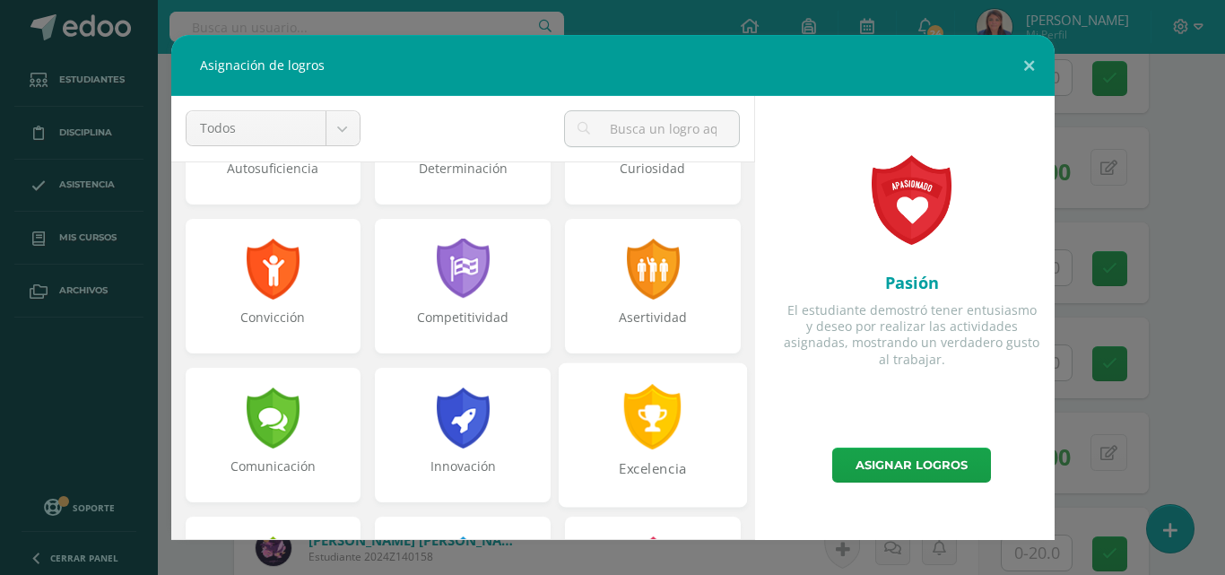
click at [651, 415] on div at bounding box center [654, 416] width 62 height 65
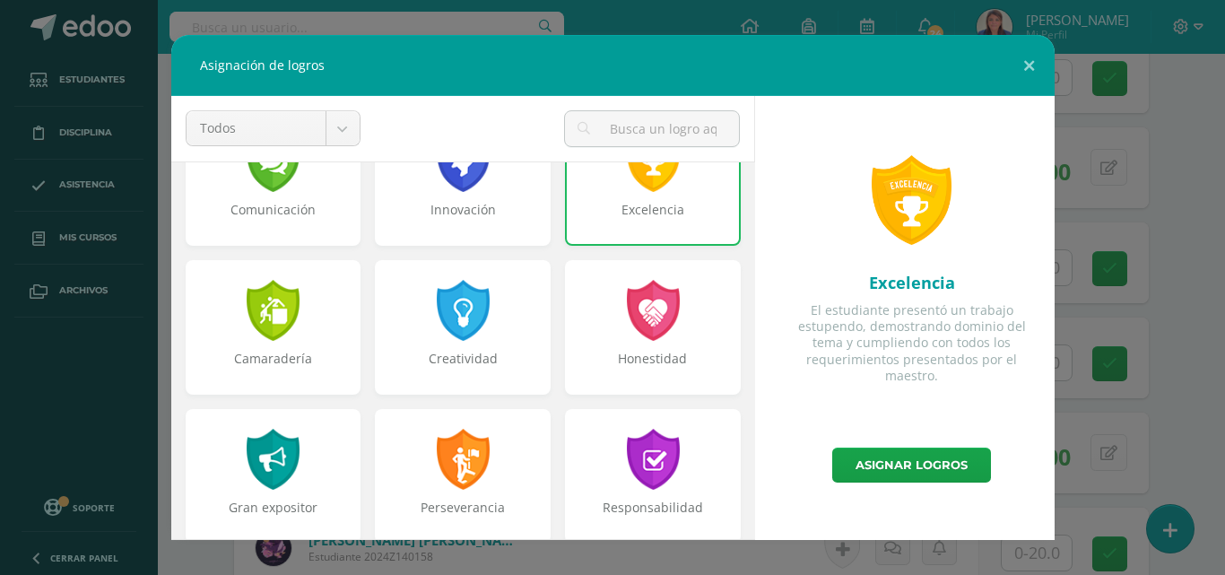
scroll to position [523, 0]
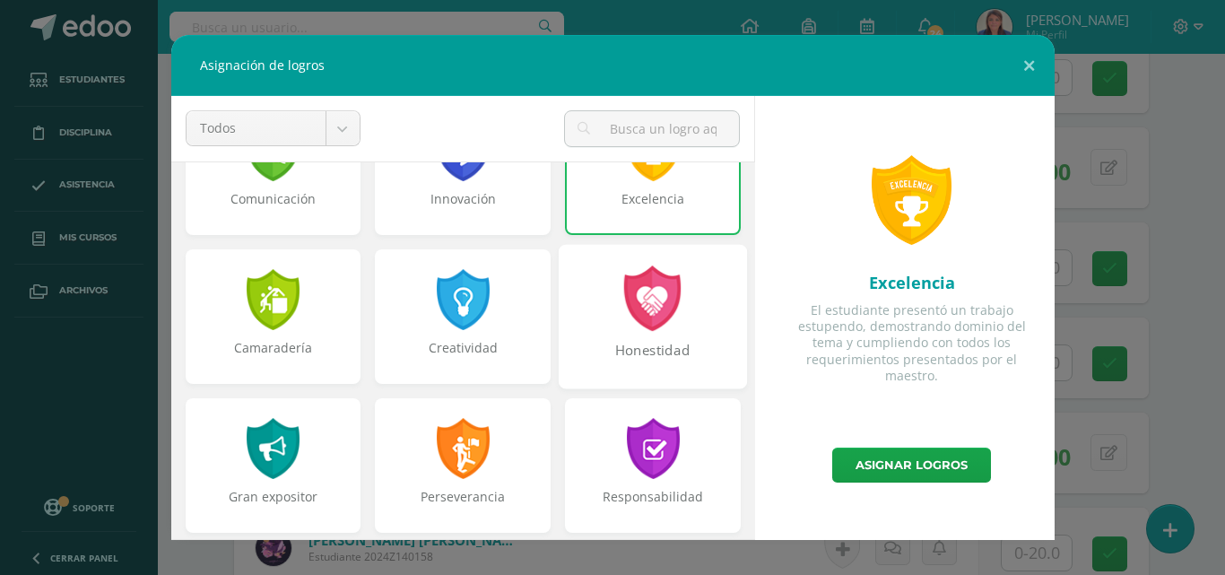
click at [640, 353] on div "Honestidad" at bounding box center [653, 360] width 185 height 39
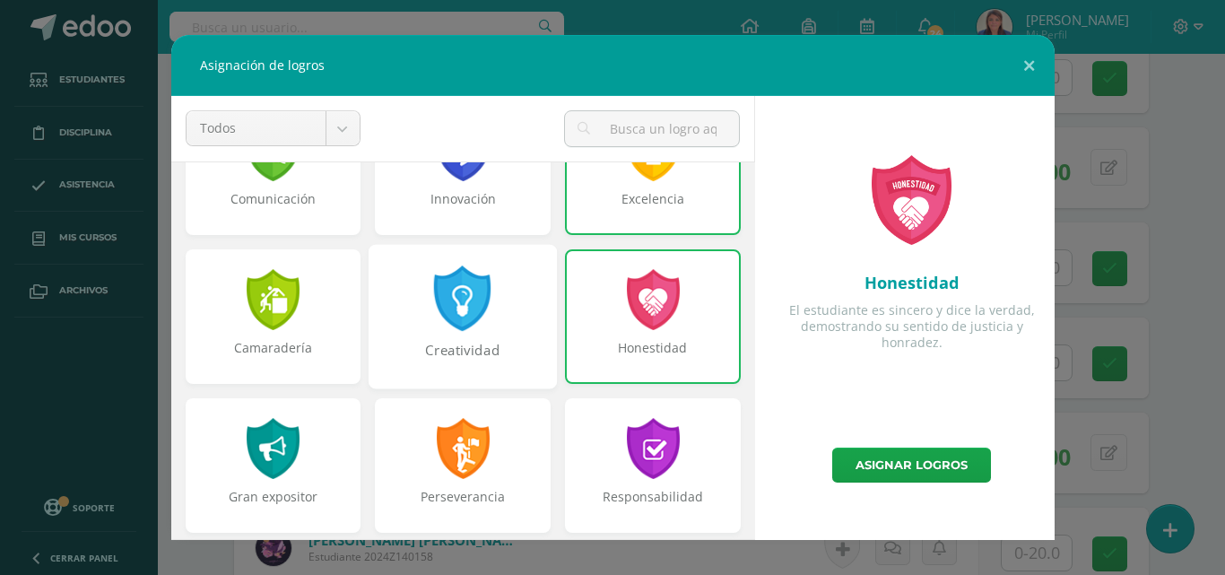
click at [483, 323] on div at bounding box center [463, 298] width 62 height 65
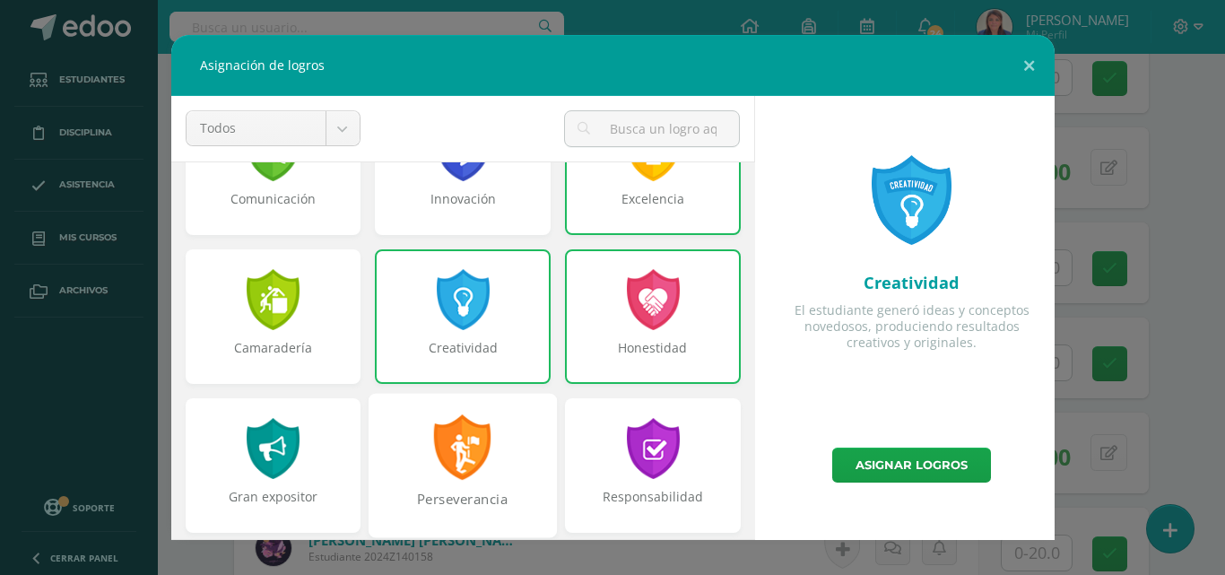
click at [478, 459] on div at bounding box center [463, 446] width 62 height 65
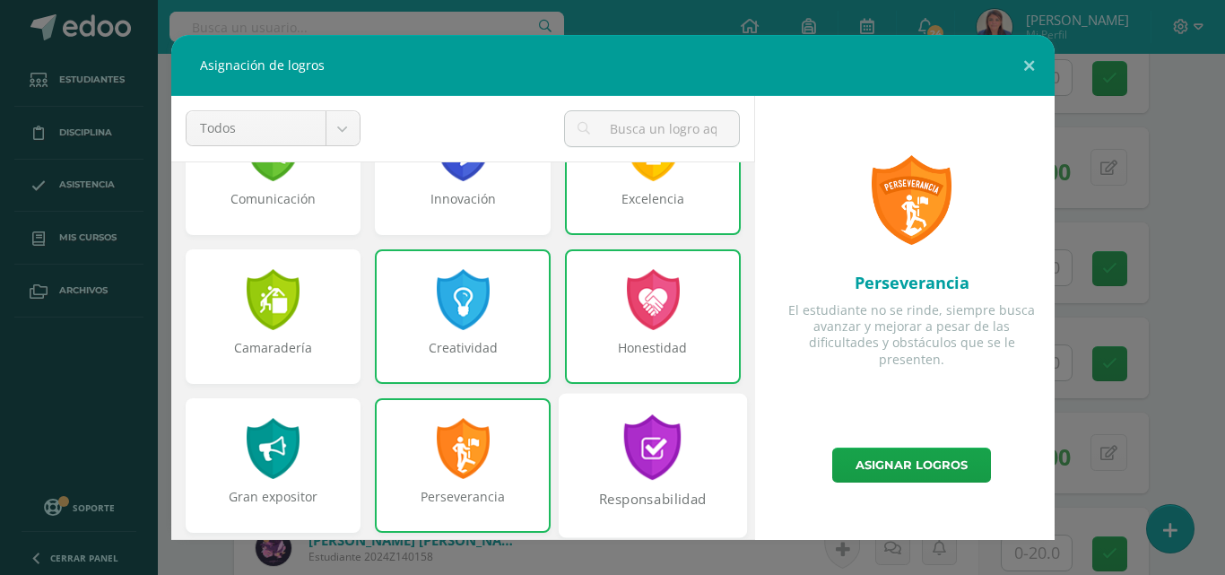
click at [632, 494] on div "Responsabilidad" at bounding box center [653, 509] width 185 height 39
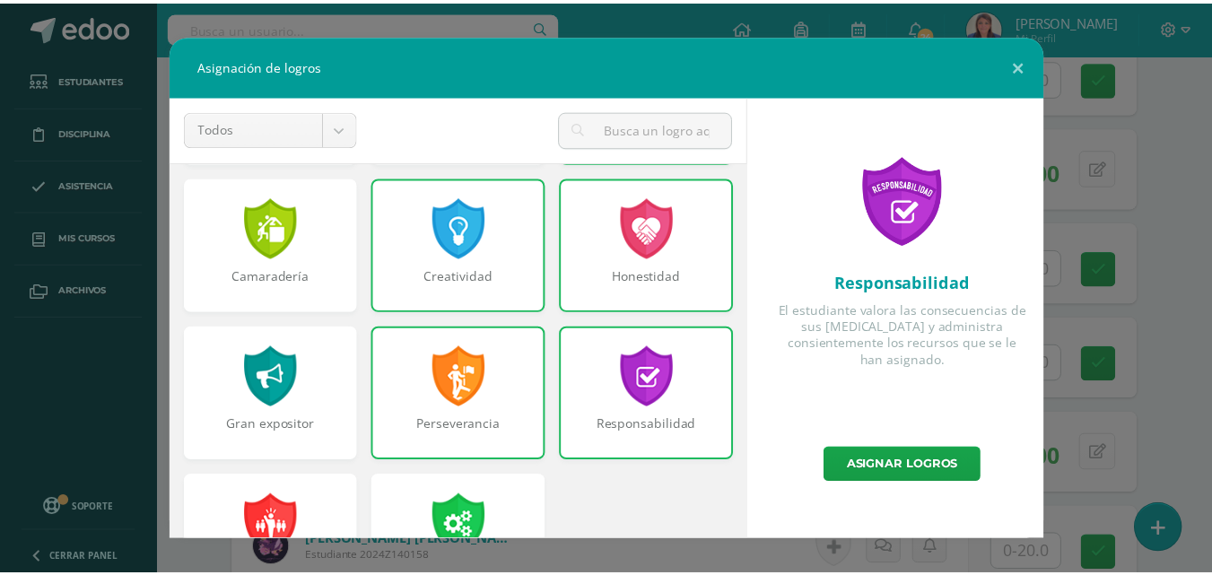
scroll to position [680, 0]
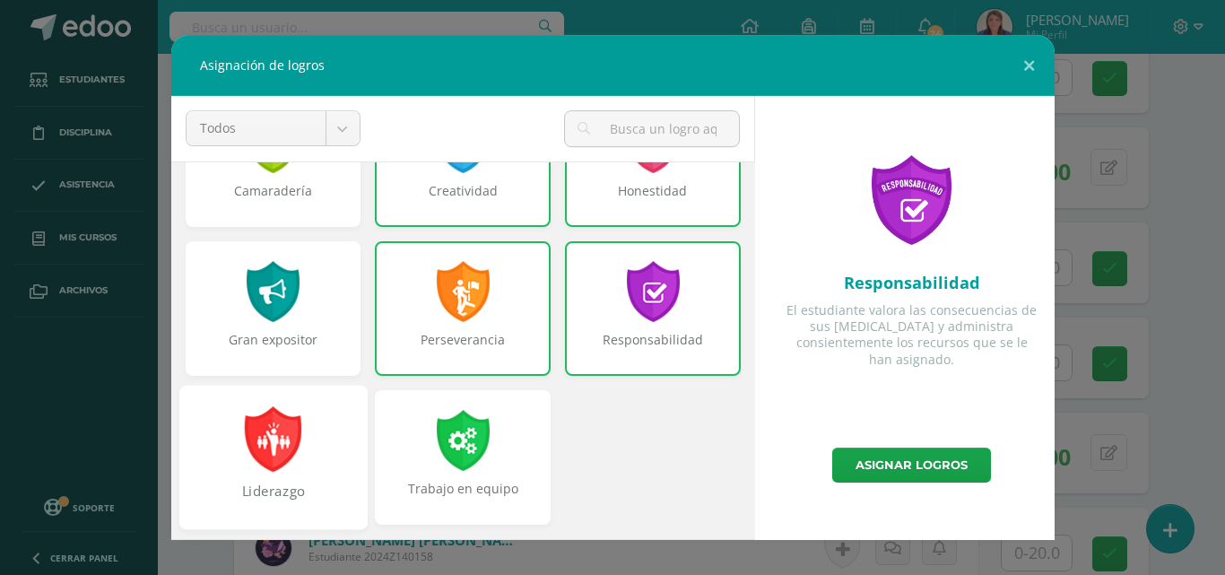
click at [292, 440] on div at bounding box center [273, 438] width 62 height 65
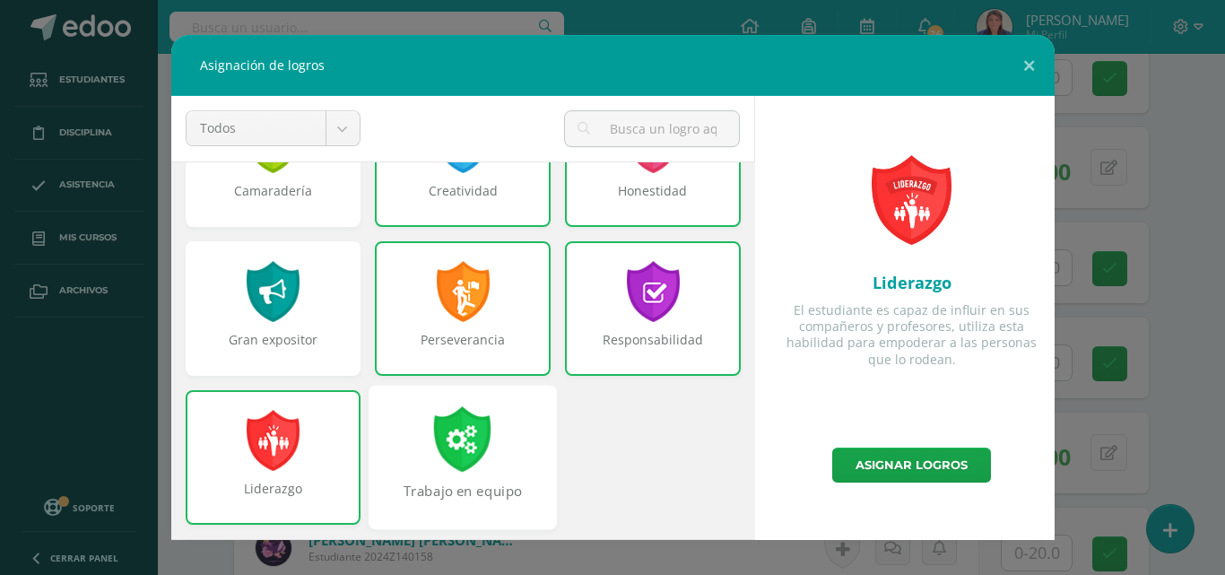
click at [471, 435] on div at bounding box center [463, 438] width 62 height 65
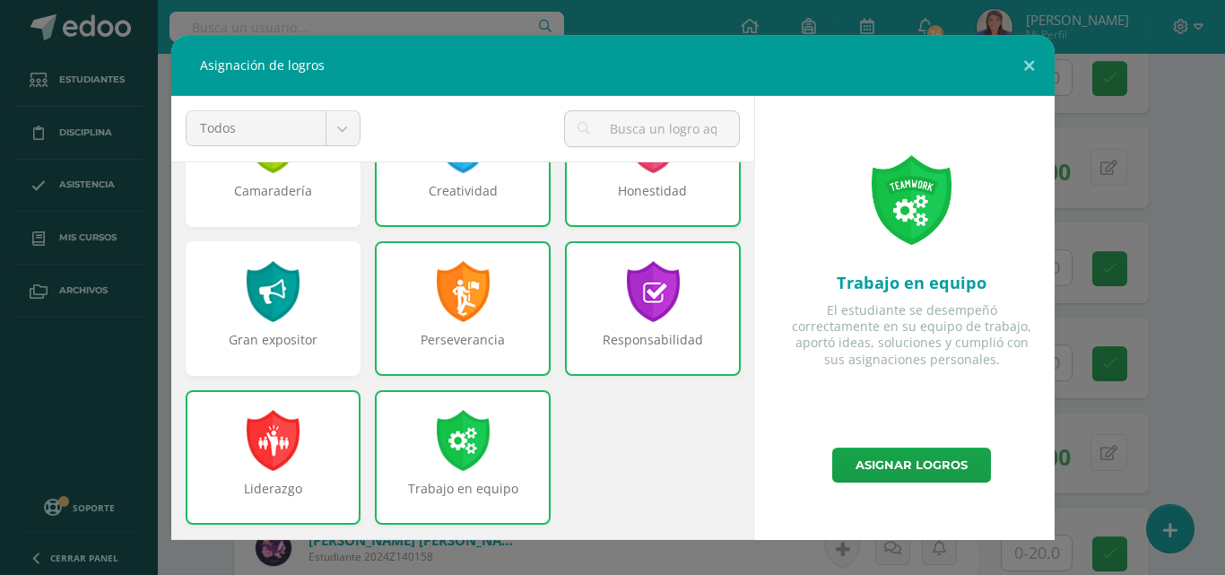
click at [907, 442] on div "Trabajo en equipo El estudiante se desempeñó correctamente en su equipo de trab…" at bounding box center [912, 272] width 285 height 352
click at [906, 466] on link "Asignar logros" at bounding box center [911, 465] width 159 height 35
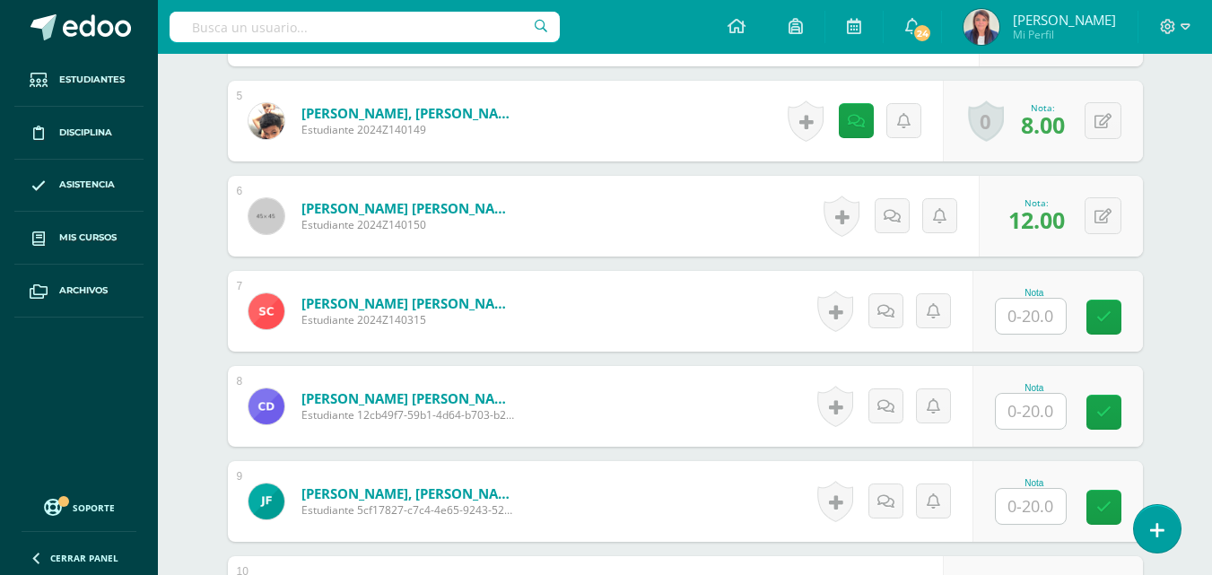
scroll to position [941, 0]
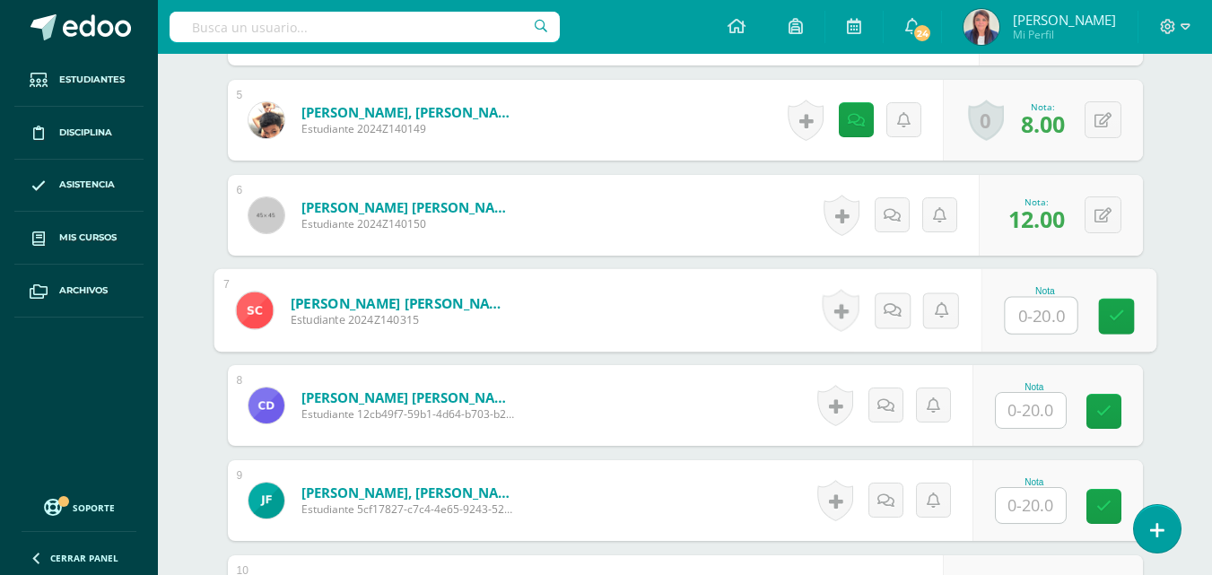
click at [1032, 320] on input "text" at bounding box center [1041, 316] width 72 height 36
type input "18"
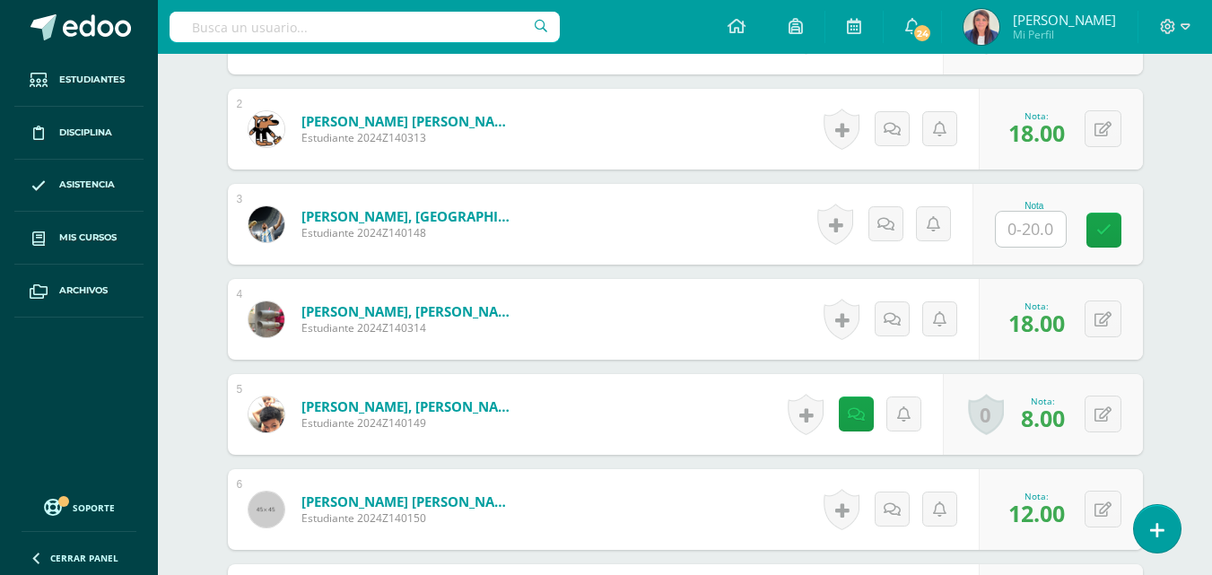
scroll to position [632, 0]
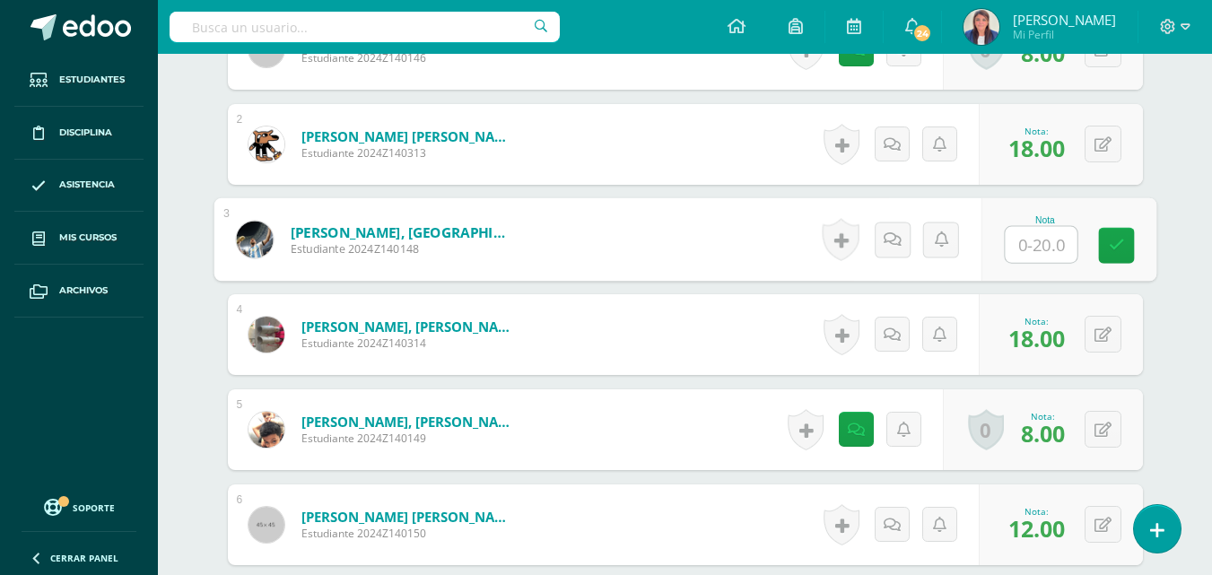
click at [1044, 245] on input "text" at bounding box center [1041, 245] width 72 height 36
type input "17"
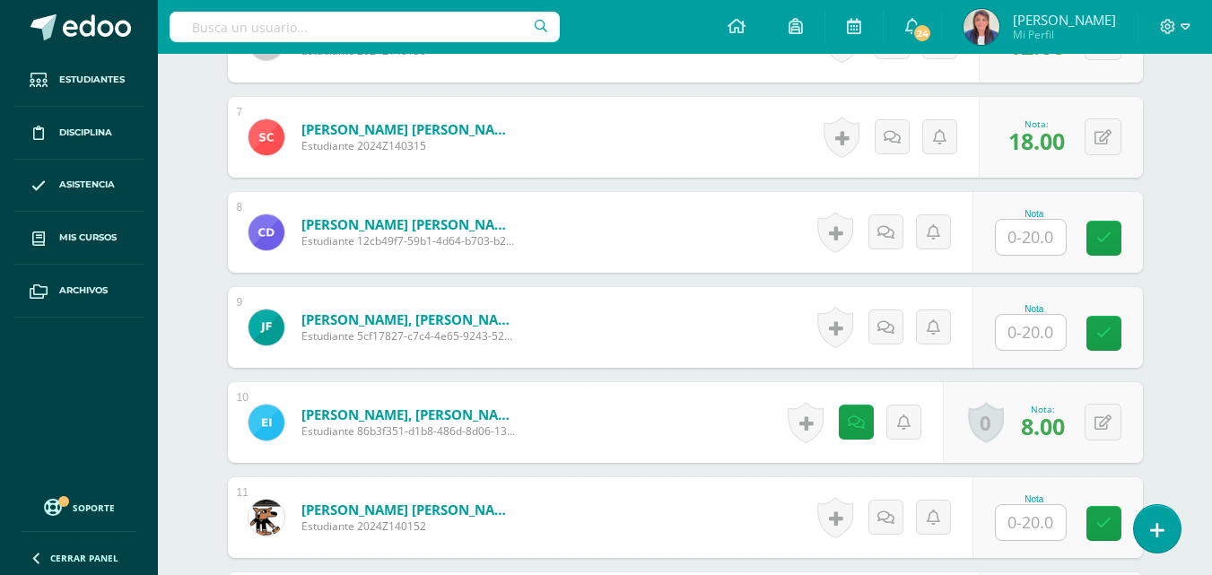
scroll to position [1117, 0]
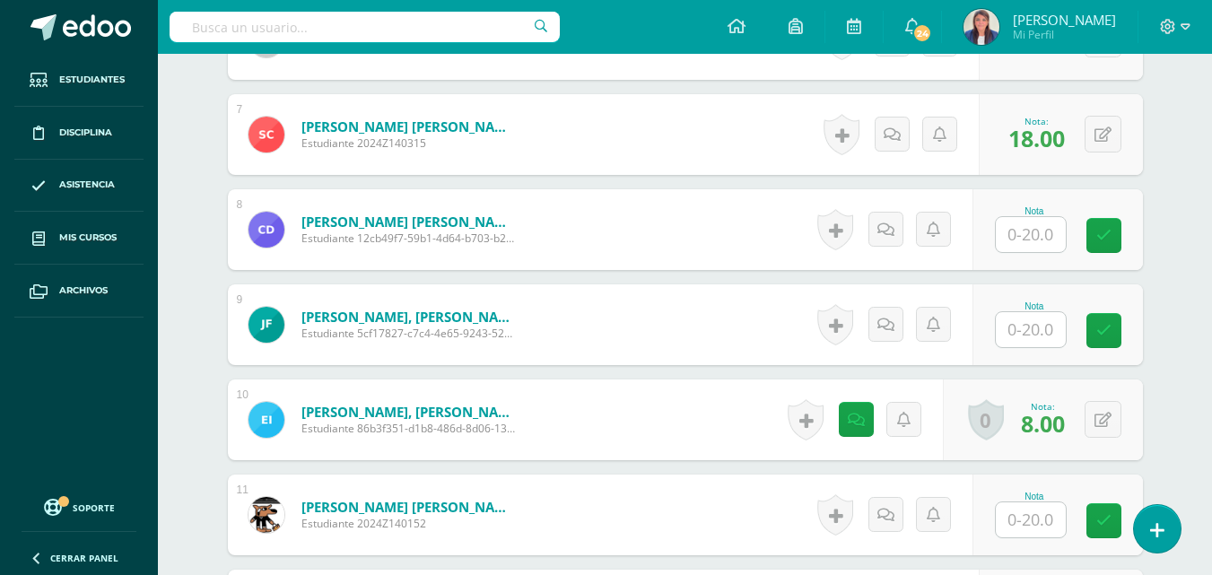
click at [1043, 237] on input "text" at bounding box center [1031, 234] width 70 height 35
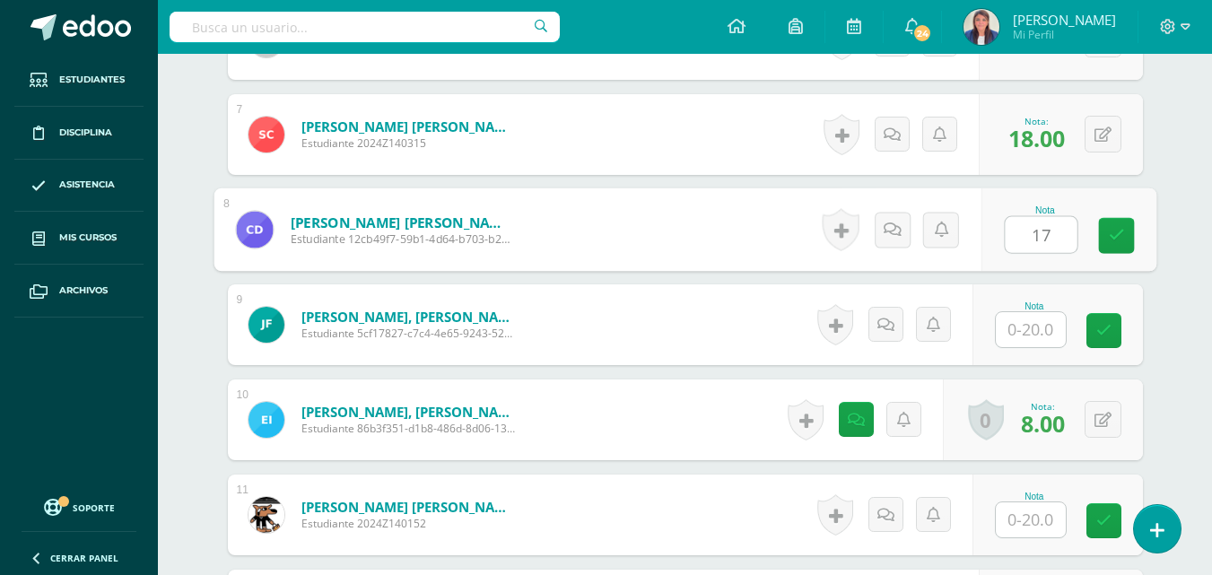
type input "17"
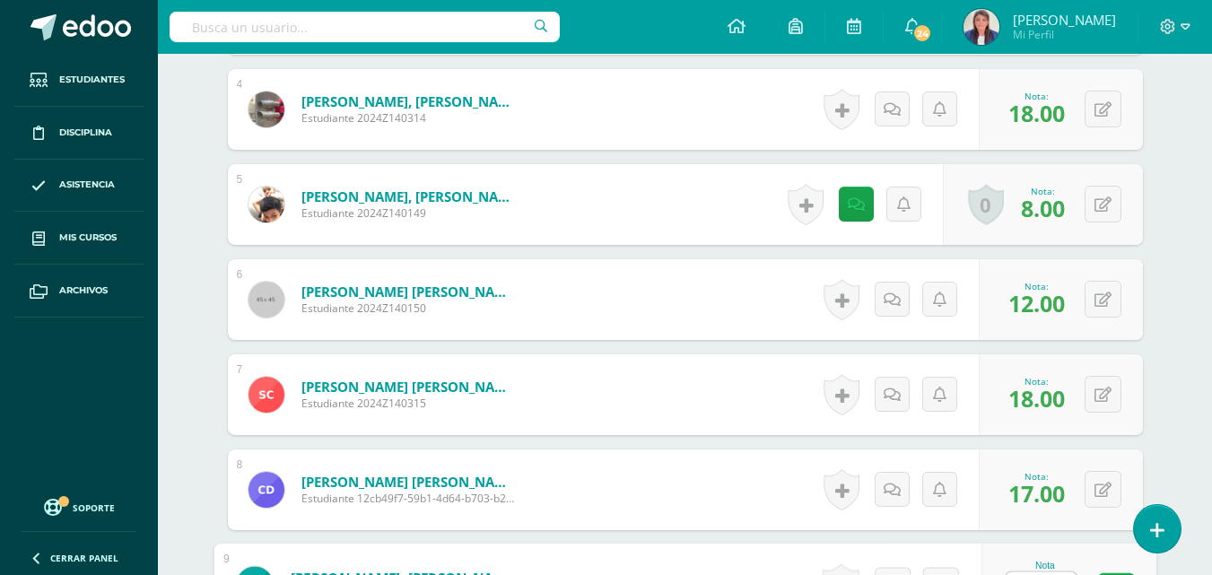
scroll to position [858, 0]
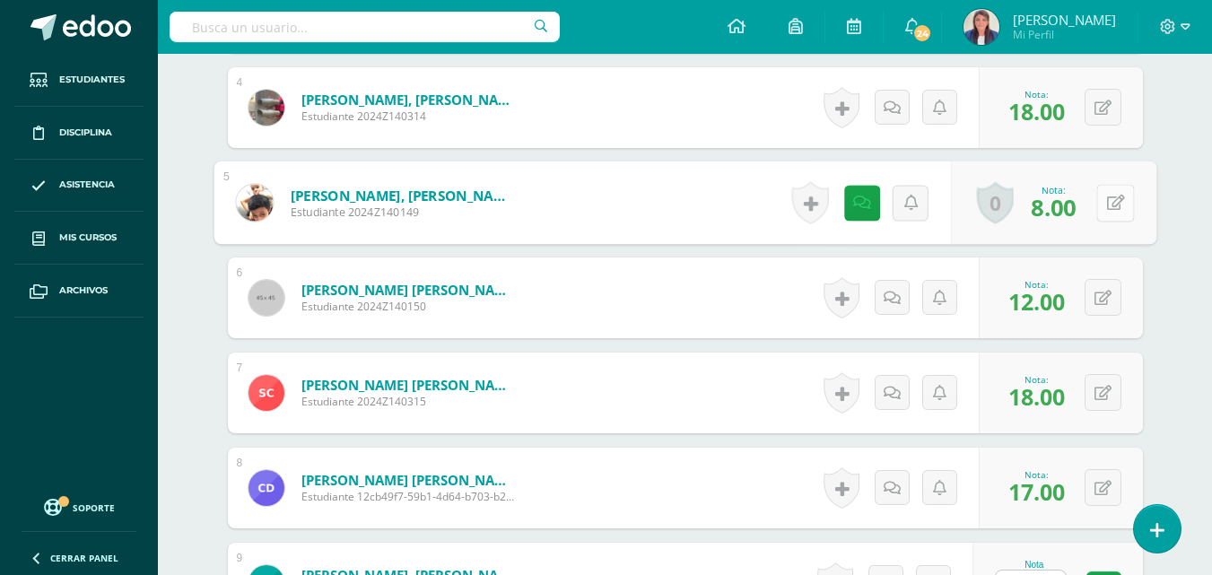
click at [1107, 200] on icon at bounding box center [1115, 202] width 18 height 15
type input "12"
click at [1107, 200] on link at bounding box center [1116, 203] width 36 height 36
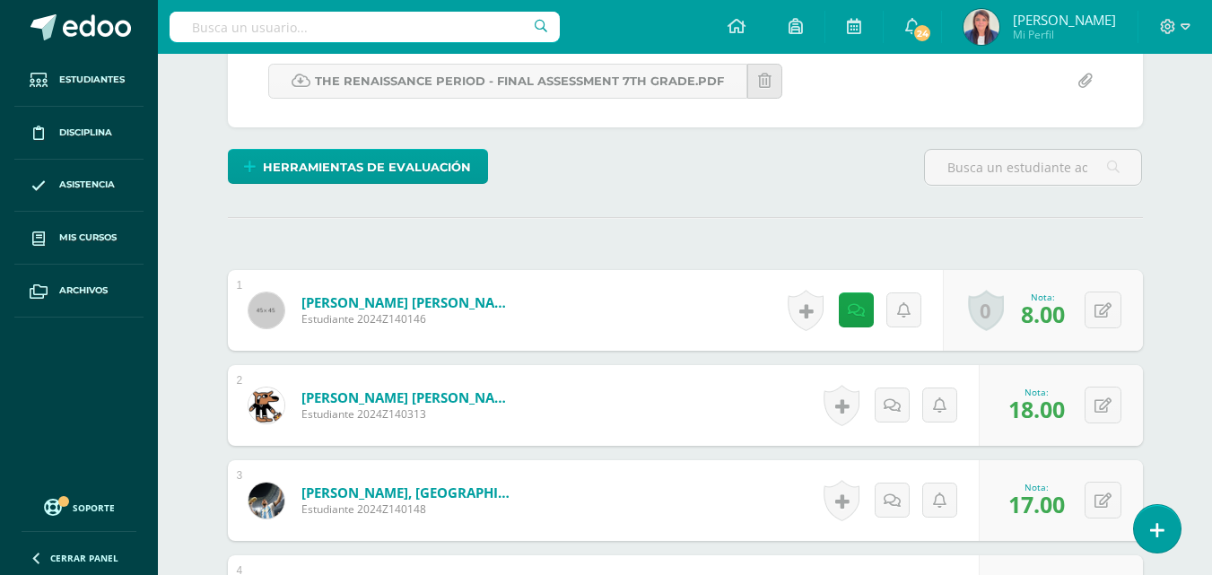
scroll to position [370, 0]
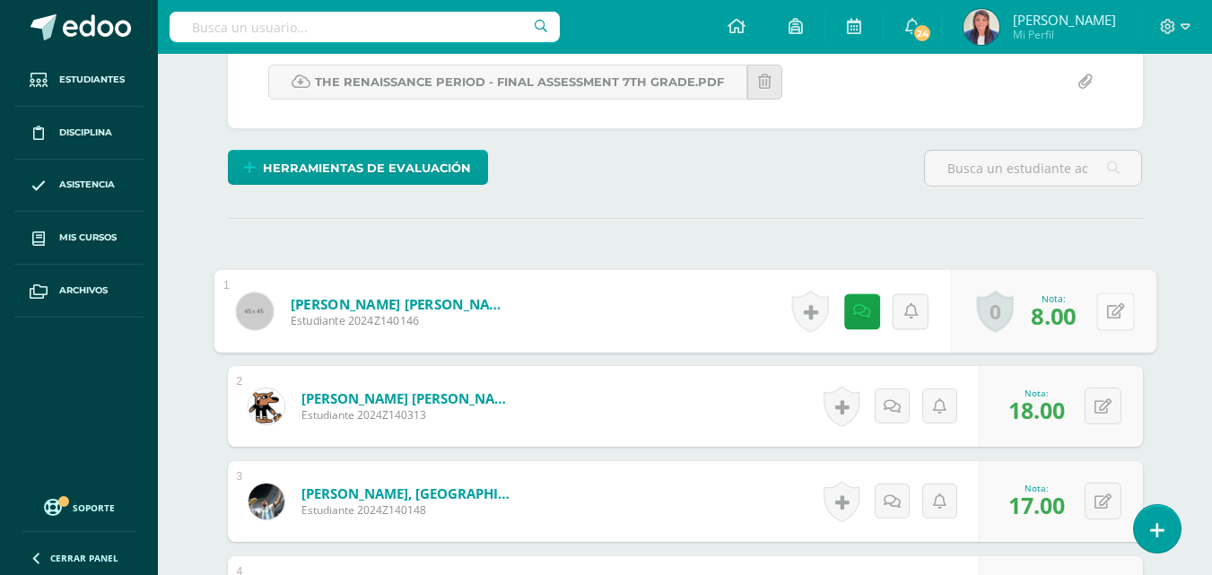
click at [1098, 306] on button at bounding box center [1115, 311] width 38 height 38
type input "12"
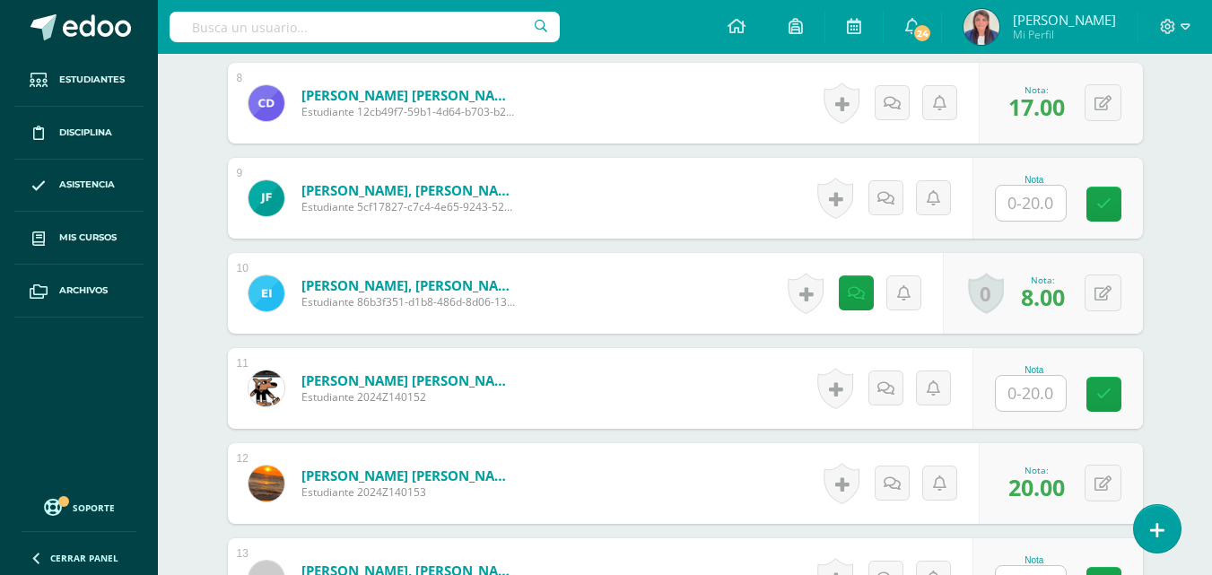
scroll to position [1344, 0]
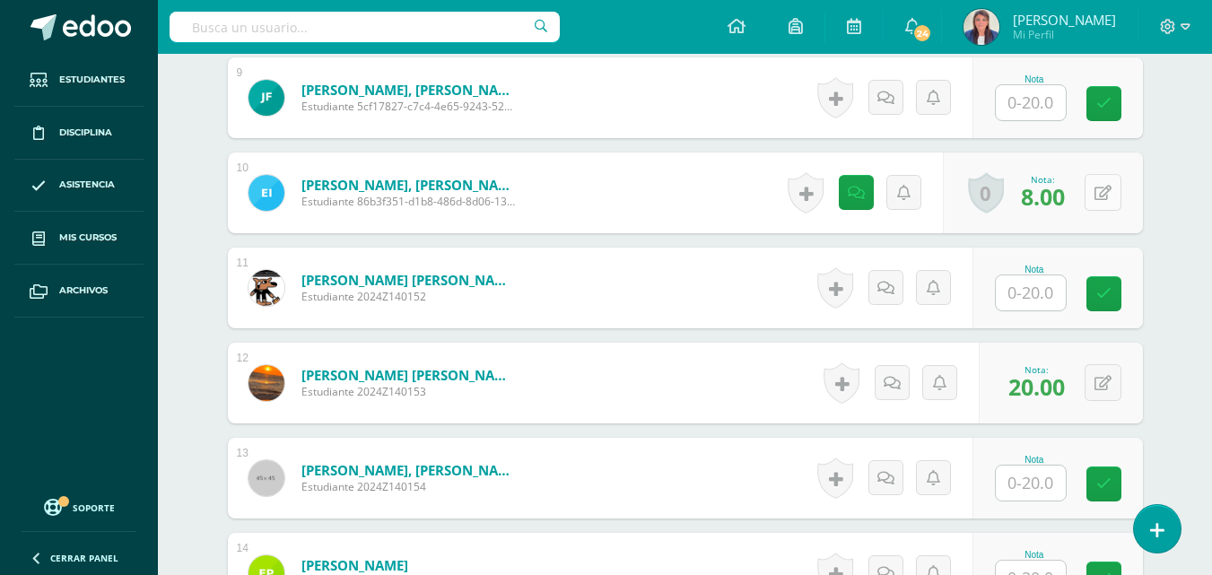
click at [1095, 181] on div "0 [GEOGRAPHIC_DATA] Logros obtenidos Aún no hay logros agregados Nota: 8.00" at bounding box center [1043, 192] width 200 height 81
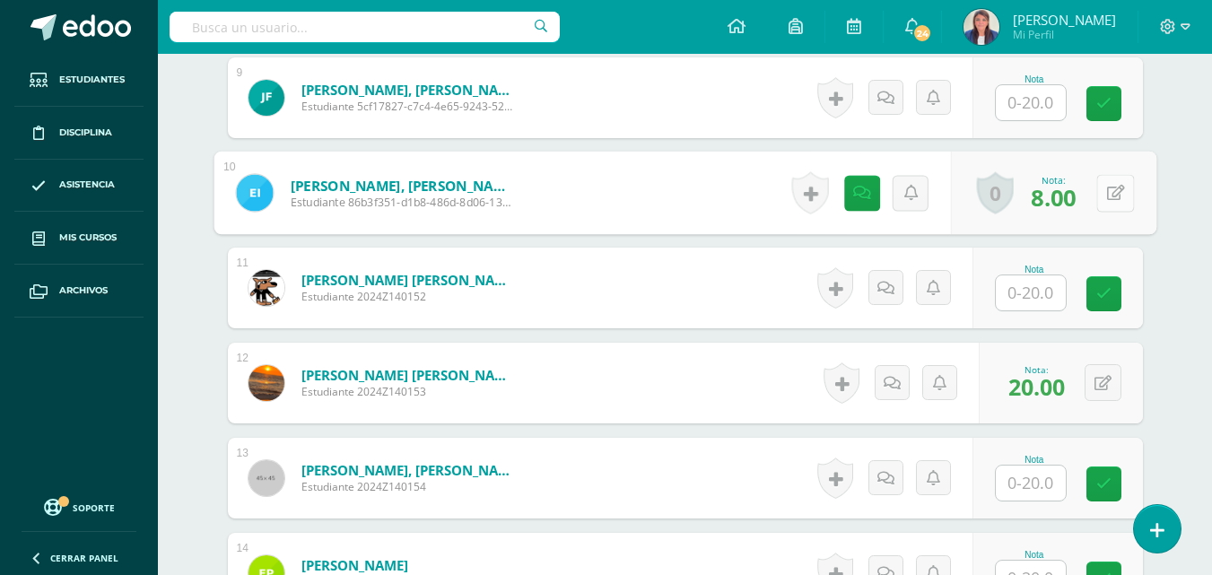
click at [1113, 196] on icon at bounding box center [1115, 192] width 18 height 15
type input "12"
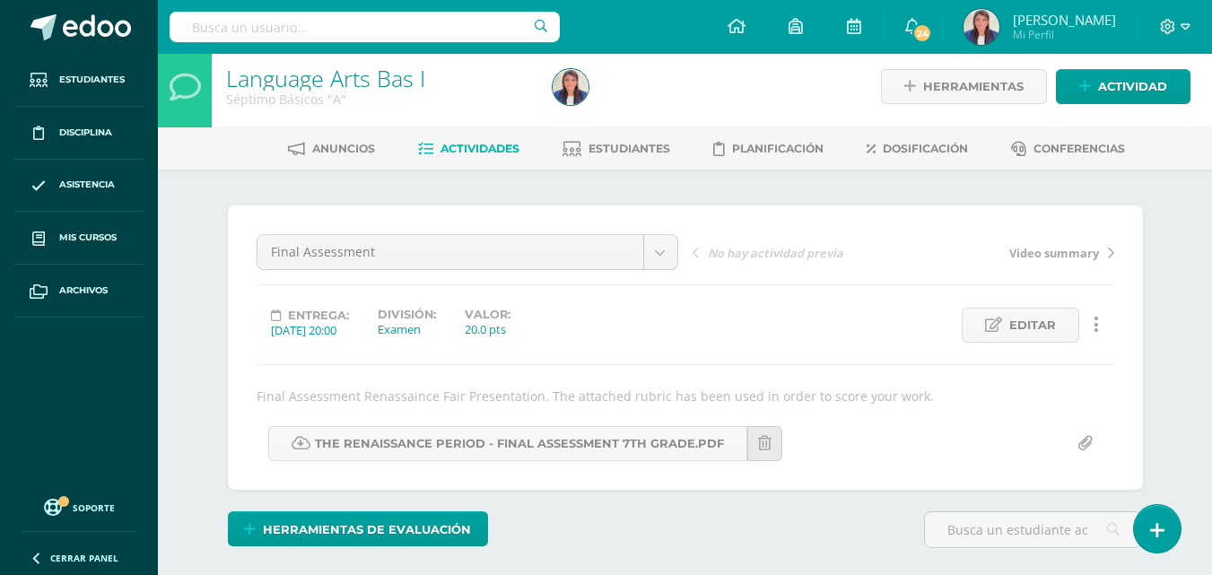
scroll to position [0, 0]
